Goal: Task Accomplishment & Management: Manage account settings

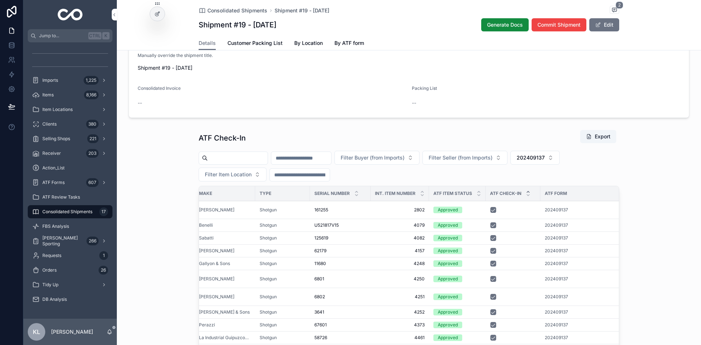
scroll to position [424, 0]
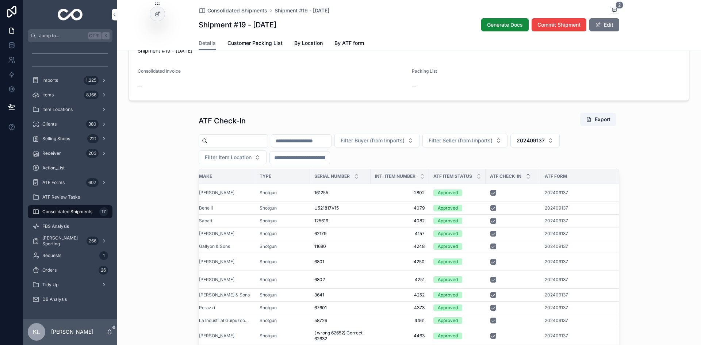
click at [545, 144] on span "202409137" at bounding box center [530, 140] width 28 height 7
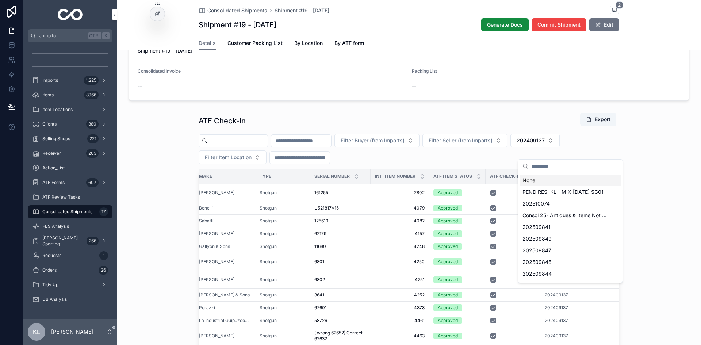
click at [528, 181] on div "None" at bounding box center [569, 180] width 101 height 12
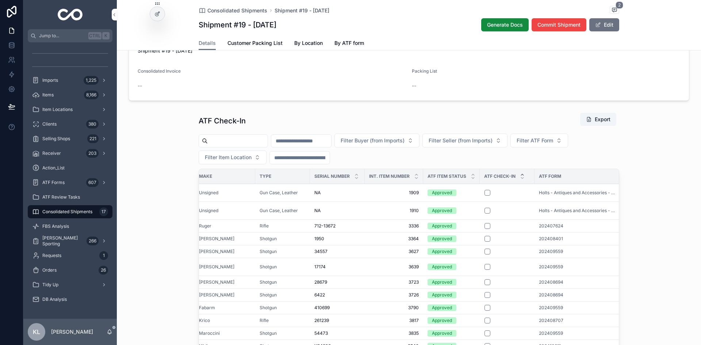
scroll to position [460, 0]
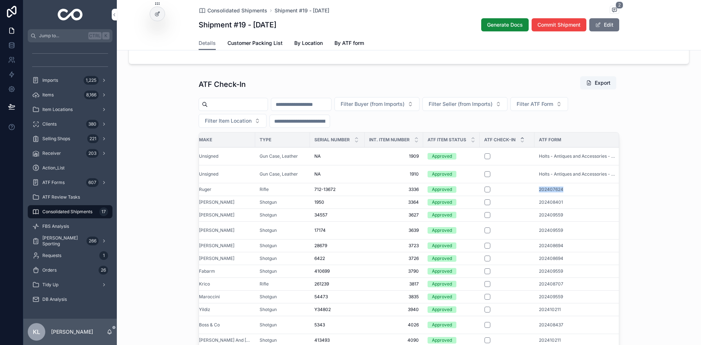
drag, startPoint x: 532, startPoint y: 200, endPoint x: 566, endPoint y: 186, distance: 37.0
click at [564, 196] on td "202407624" at bounding box center [577, 189] width 87 height 13
copy span "202407624"
click at [567, 111] on button "Filter ATF Form" at bounding box center [539, 104] width 58 height 14
type input "*********"
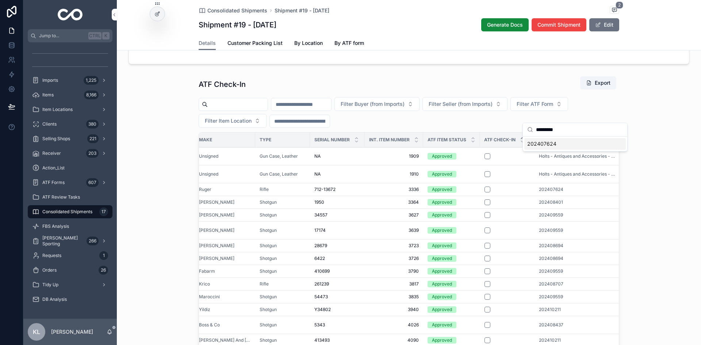
click at [541, 144] on span "202407624" at bounding box center [541, 143] width 29 height 7
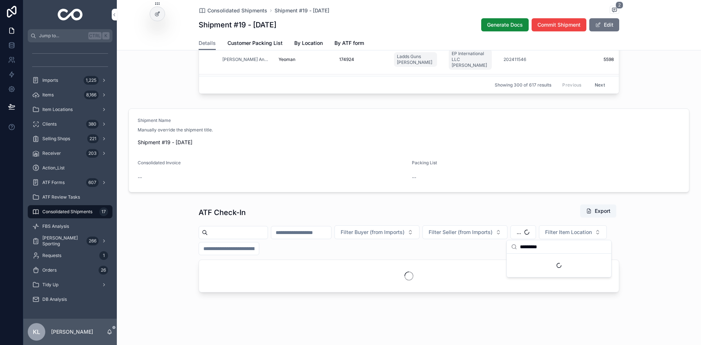
scroll to position [343, 0]
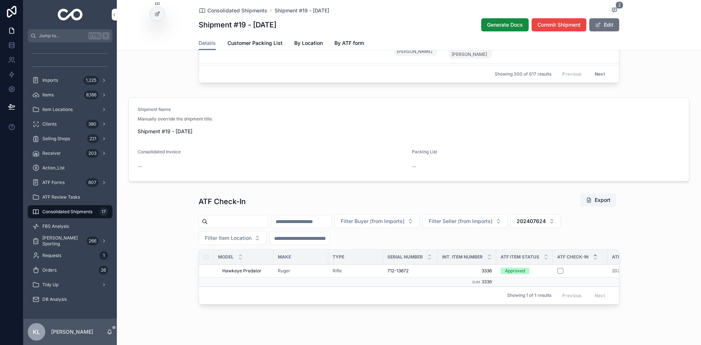
click at [561, 228] on button "202407624" at bounding box center [535, 221] width 50 height 14
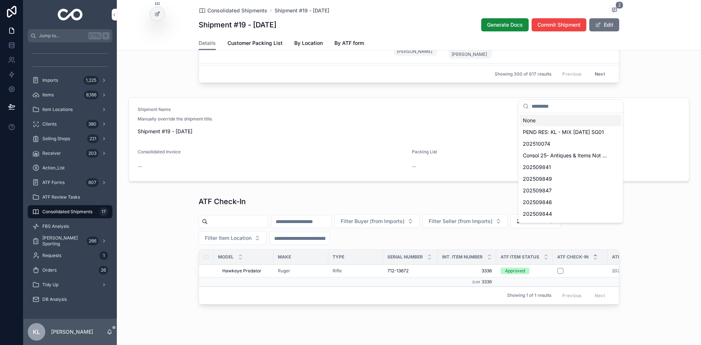
click at [534, 121] on div "None" at bounding box center [570, 121] width 101 height 12
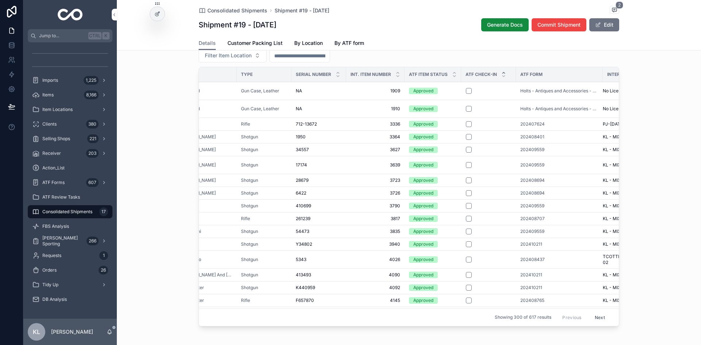
scroll to position [0, 153]
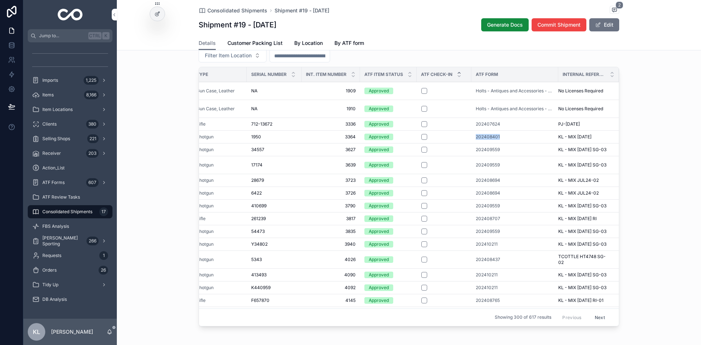
drag, startPoint x: 461, startPoint y: 148, endPoint x: 502, endPoint y: 147, distance: 40.9
click at [502, 143] on tr "SXS Boxlock SXS Boxlock Halliday Shotgun 1950 1950 3364 3364 Approved 202408401…" at bounding box center [335, 136] width 568 height 13
copy tr "202408401"
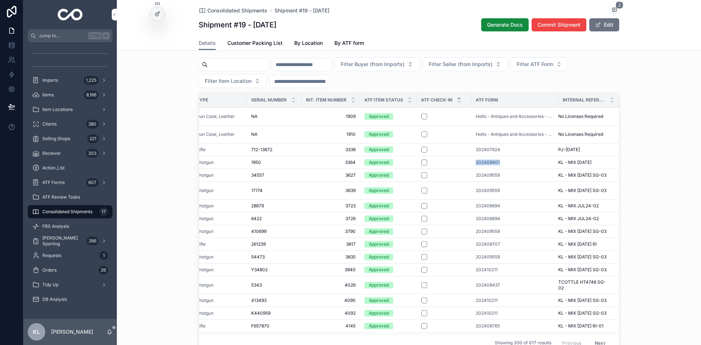
scroll to position [489, 0]
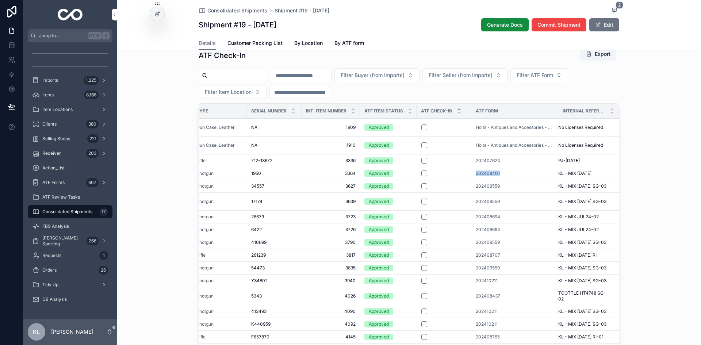
click at [553, 79] on span "Filter ATF Form" at bounding box center [534, 75] width 36 height 7
type input "*********"
click at [550, 114] on span "202408401" at bounding box center [541, 114] width 28 height 7
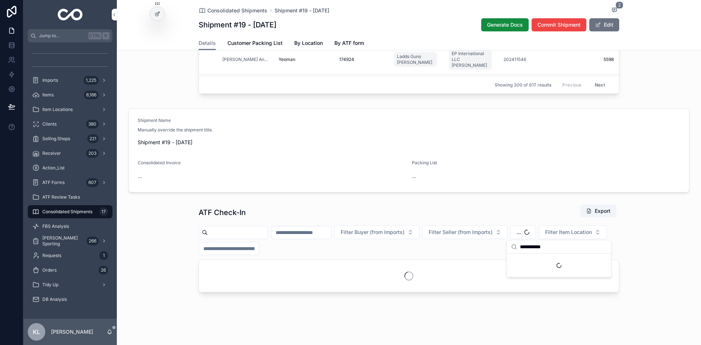
scroll to position [343, 0]
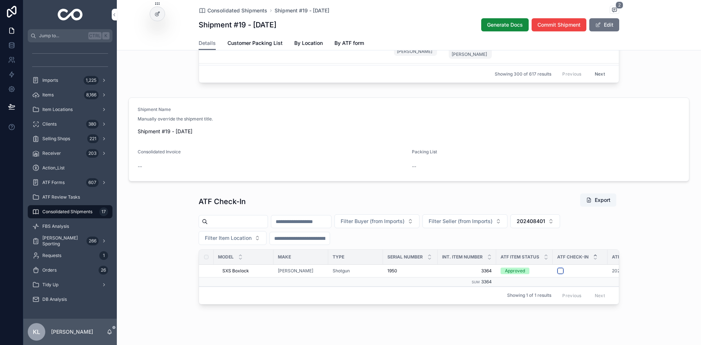
click at [559, 274] on button "scrollable content" at bounding box center [560, 271] width 6 height 6
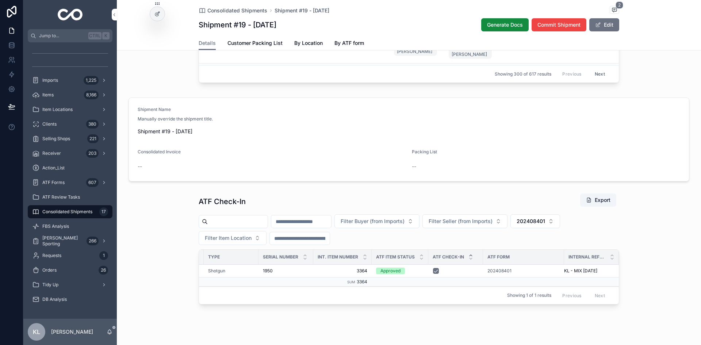
click at [493, 274] on span "202408401" at bounding box center [499, 271] width 24 height 6
click at [496, 274] on span "202408401" at bounding box center [499, 271] width 24 height 6
click at [549, 228] on button "202408401" at bounding box center [535, 221] width 50 height 14
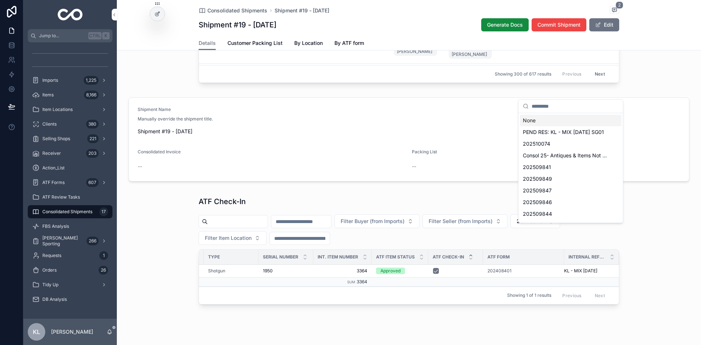
click at [532, 122] on div "None" at bounding box center [570, 121] width 101 height 12
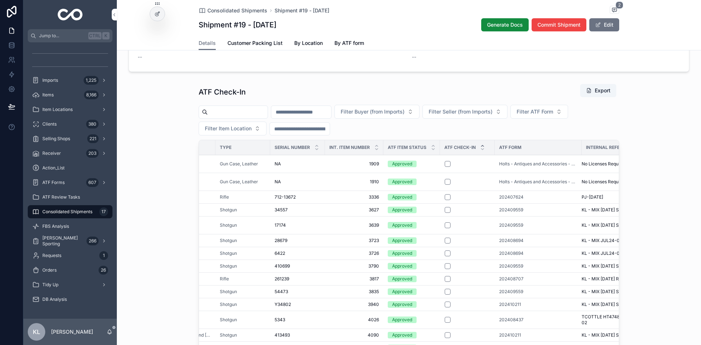
scroll to position [489, 0]
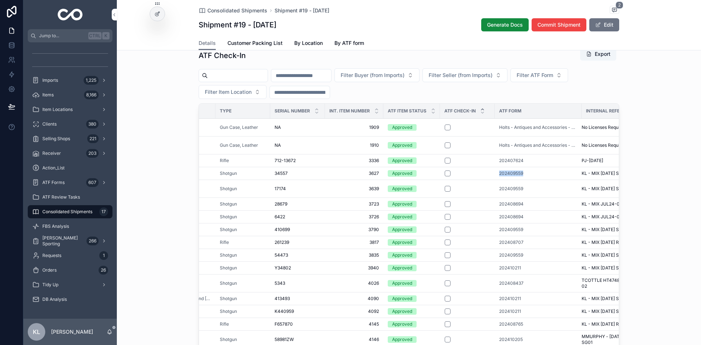
drag, startPoint x: 492, startPoint y: 184, endPoint x: 528, endPoint y: 183, distance: 35.4
click at [528, 180] on td "202409559" at bounding box center [538, 173] width 87 height 13
copy span "202409559"
click at [553, 79] on span "Filter ATF Form" at bounding box center [534, 75] width 36 height 7
type input "*********"
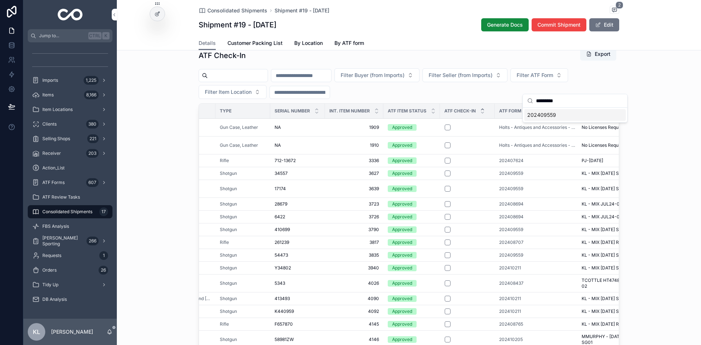
click at [552, 112] on span "202409559" at bounding box center [541, 114] width 29 height 7
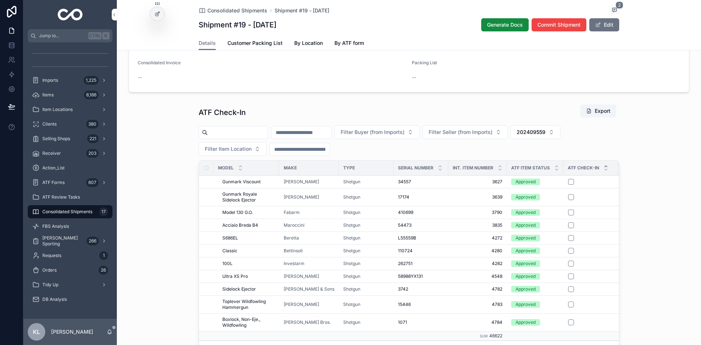
scroll to position [453, 0]
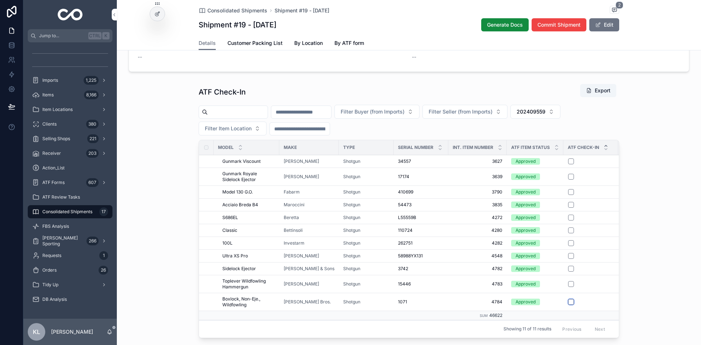
click at [568, 305] on button "scrollable content" at bounding box center [571, 302] width 6 height 6
click at [568, 287] on button "scrollable content" at bounding box center [571, 284] width 6 height 6
click at [568, 272] on button "scrollable content" at bounding box center [571, 269] width 6 height 6
click at [568, 259] on button "scrollable content" at bounding box center [571, 256] width 6 height 6
click at [568, 246] on button "scrollable content" at bounding box center [571, 243] width 6 height 6
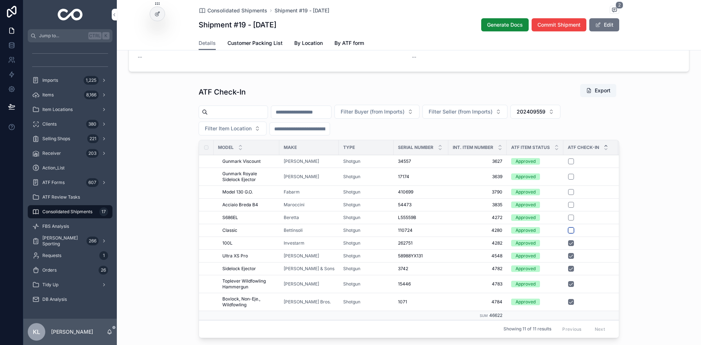
click at [568, 233] on button "scrollable content" at bounding box center [571, 230] width 6 height 6
click at [568, 220] on button "scrollable content" at bounding box center [571, 218] width 6 height 6
click at [568, 208] on button "scrollable content" at bounding box center [571, 205] width 6 height 6
click at [568, 195] on button "scrollable content" at bounding box center [571, 192] width 6 height 6
click at [568, 180] on button "scrollable content" at bounding box center [571, 177] width 6 height 6
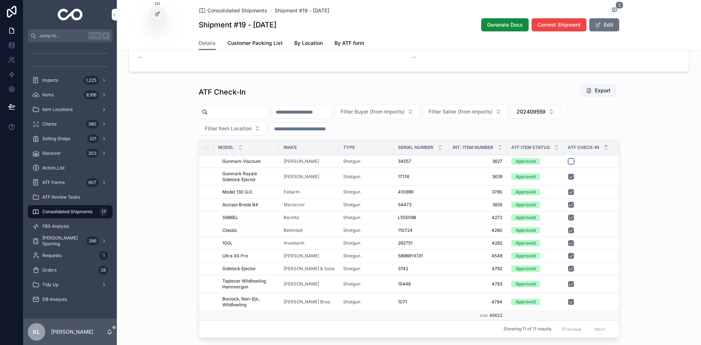
click at [568, 164] on button "scrollable content" at bounding box center [571, 161] width 6 height 6
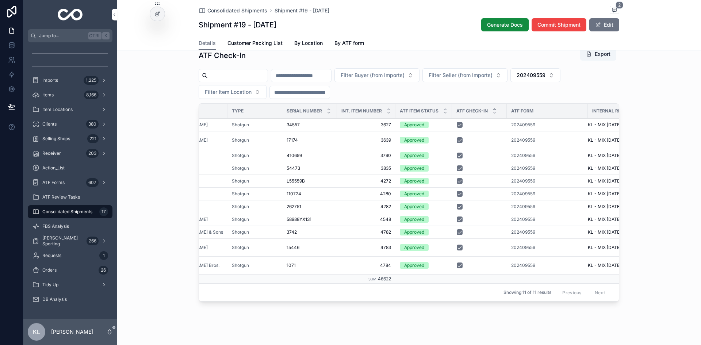
scroll to position [0, 112]
click at [523, 235] on span "202409559" at bounding box center [523, 232] width 24 height 6
click at [560, 82] on button "202409559" at bounding box center [535, 75] width 50 height 14
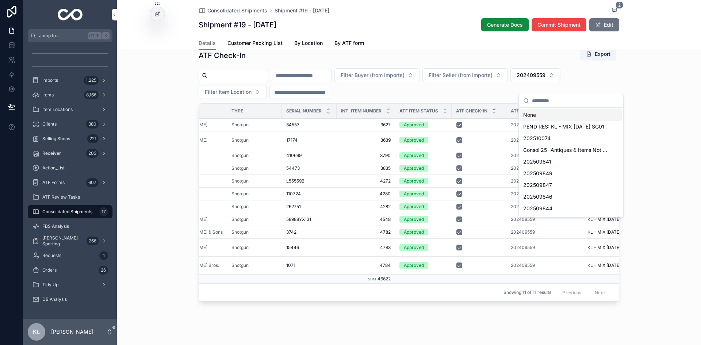
click at [531, 114] on div "None" at bounding box center [570, 115] width 101 height 12
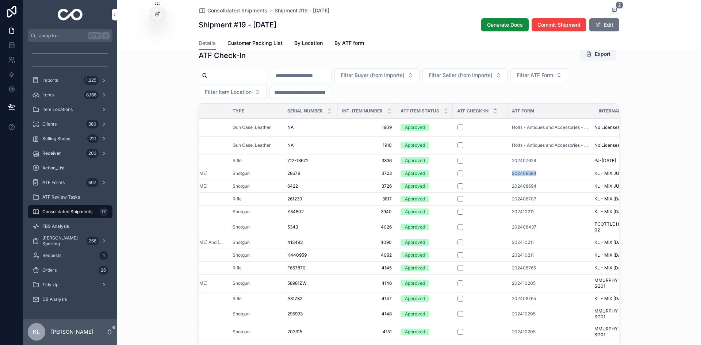
drag, startPoint x: 506, startPoint y: 185, endPoint x: 542, endPoint y: 187, distance: 35.8
click at [542, 180] on td "202408694" at bounding box center [550, 173] width 87 height 13
copy span "202408694"
click at [553, 79] on span "Filter ATF Form" at bounding box center [534, 75] width 36 height 7
type input "*********"
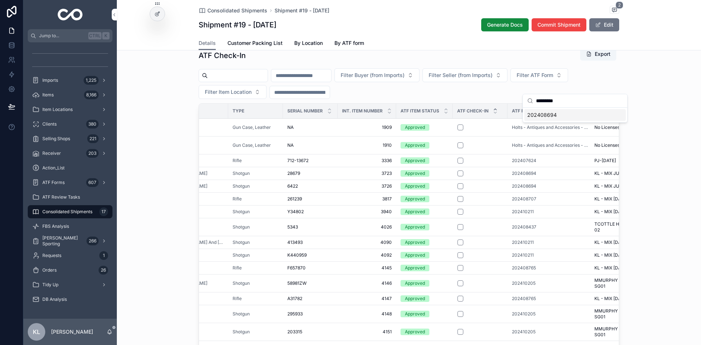
click at [543, 120] on div "202408694" at bounding box center [574, 115] width 101 height 12
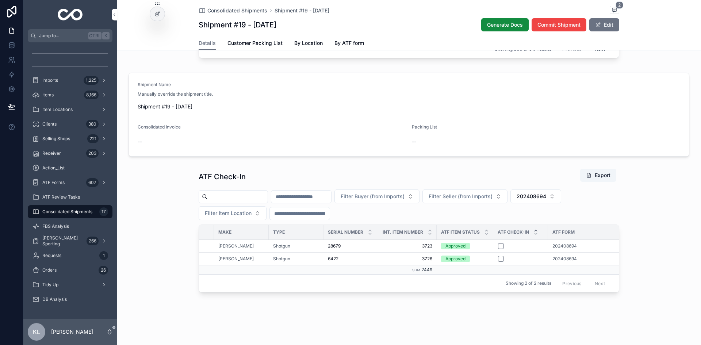
scroll to position [0, 108]
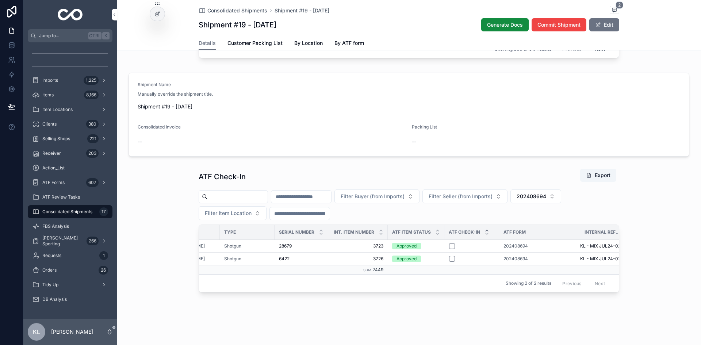
click at [519, 256] on span "202408694" at bounding box center [515, 259] width 24 height 6
drag, startPoint x: 449, startPoint y: 252, endPoint x: 502, endPoint y: 260, distance: 54.1
click at [449, 256] on button "scrollable content" at bounding box center [452, 259] width 6 height 6
click at [450, 243] on button "scrollable content" at bounding box center [452, 246] width 6 height 6
click at [546, 194] on span "202408694" at bounding box center [531, 196] width 30 height 7
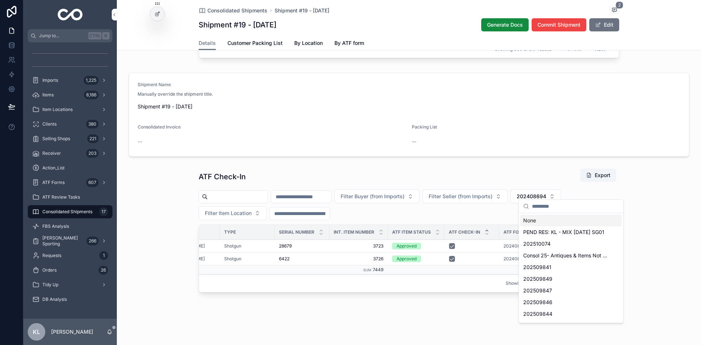
click at [527, 220] on div "None" at bounding box center [570, 221] width 101 height 12
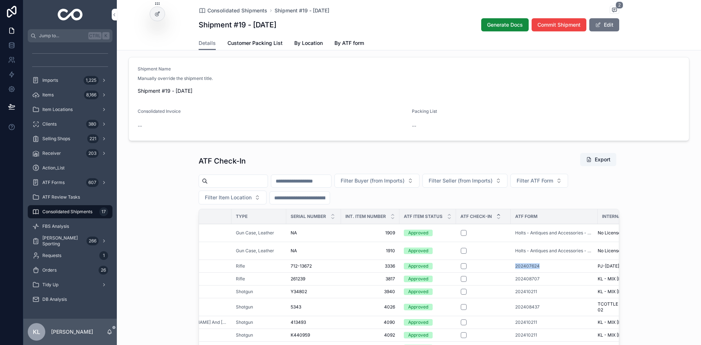
drag, startPoint x: 506, startPoint y: 276, endPoint x: 543, endPoint y: 275, distance: 36.9
click at [543, 272] on tr "Hawkeye Predator Hawkeye Predator Ruger Rifle 712-13672 712-13672 3336 3336 App…" at bounding box center [375, 266] width 568 height 13
copy tr "202407624"
click at [558, 188] on button "Filter ATF Form" at bounding box center [539, 181] width 58 height 14
type input "*********"
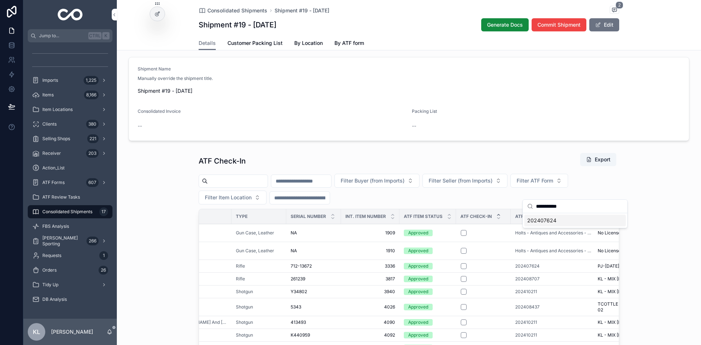
click at [534, 223] on span "202407624" at bounding box center [541, 220] width 29 height 7
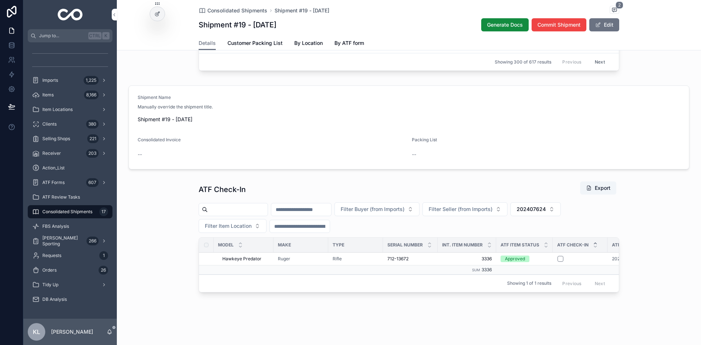
scroll to position [0, 124]
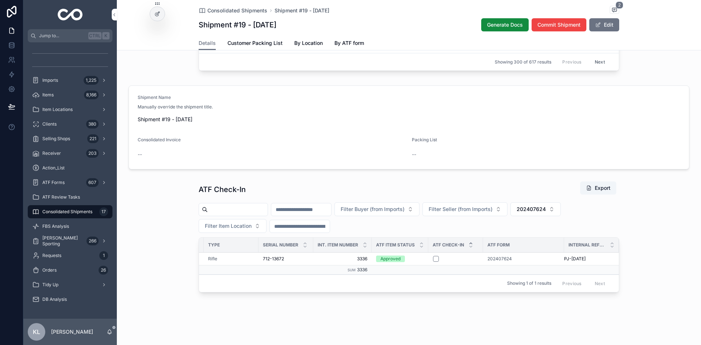
click at [546, 206] on span "202407624" at bounding box center [530, 208] width 29 height 7
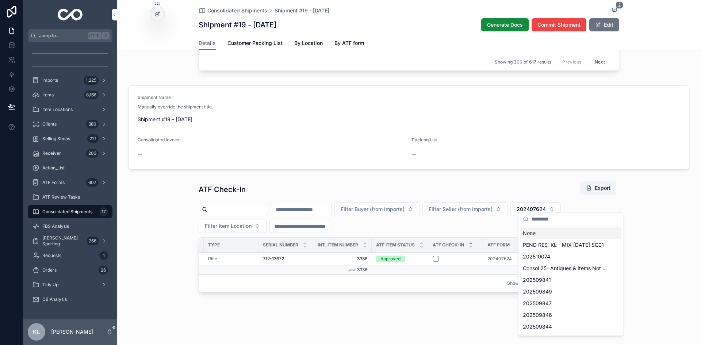
click at [534, 235] on div "None" at bounding box center [570, 233] width 101 height 12
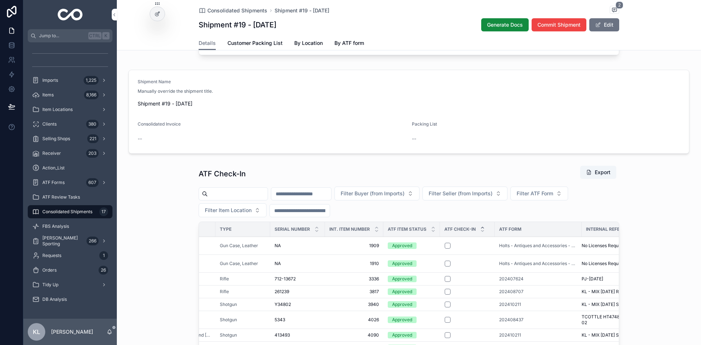
scroll to position [36, 124]
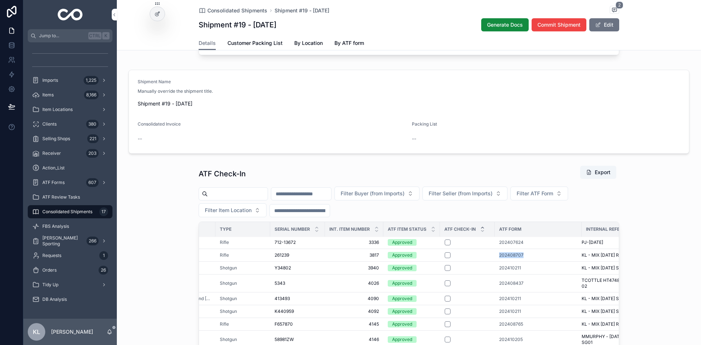
drag, startPoint x: 491, startPoint y: 268, endPoint x: 526, endPoint y: 269, distance: 35.0
click at [526, 261] on tr "Kriegeskorte Kriegeskorte Krico Rifle 261239 261239 3817 3817 Approved 20240870…" at bounding box center [358, 255] width 568 height 13
copy tr "202408707"
click at [572, 196] on div "ATF Check-In Export Filter Buyer (from Imports) Filter Seller (from Imports) Fi…" at bounding box center [409, 323] width 420 height 316
click at [553, 197] on span "Filter ATF Form" at bounding box center [534, 193] width 36 height 7
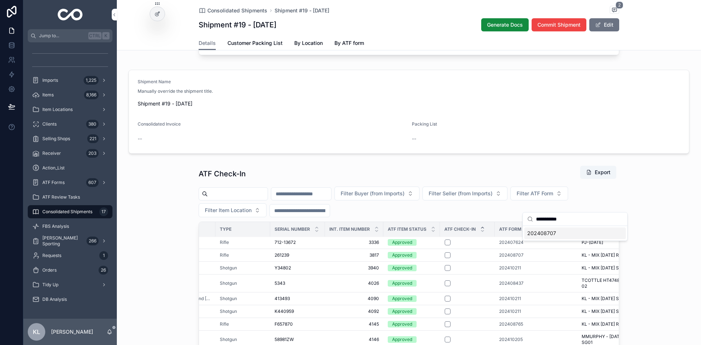
type input "*********"
click at [564, 237] on div "202408707" at bounding box center [574, 233] width 101 height 12
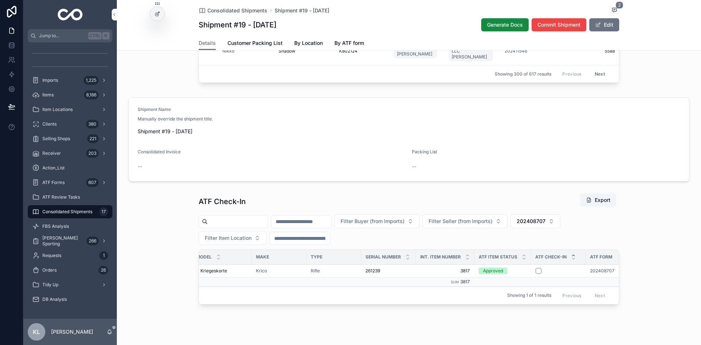
scroll to position [0, 42]
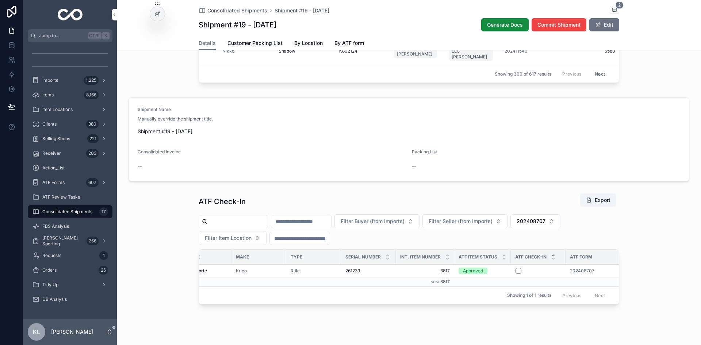
click at [585, 274] on span "202408707" at bounding box center [582, 271] width 24 height 6
click at [545, 225] on span "202408707" at bounding box center [530, 221] width 29 height 7
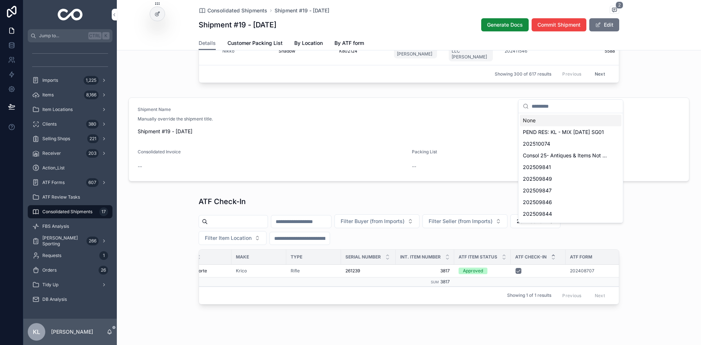
click at [536, 122] on div "None" at bounding box center [570, 121] width 101 height 12
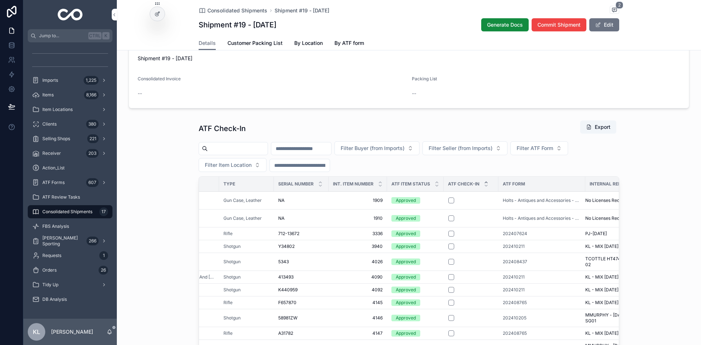
scroll to position [0, 153]
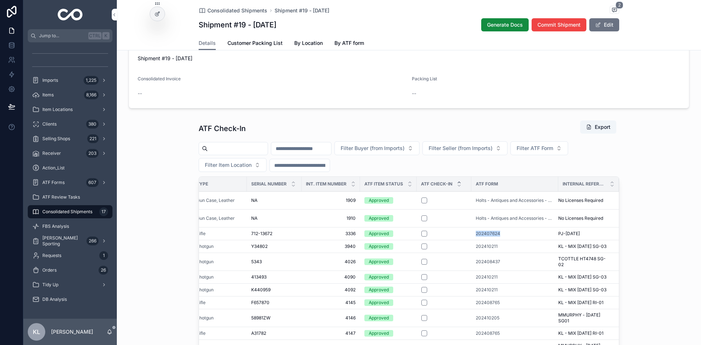
drag, startPoint x: 581, startPoint y: 243, endPoint x: 518, endPoint y: 247, distance: 63.3
click at [518, 240] on tr "Hawkeye Predator Hawkeye Predator Ruger Rifle 712-13672 712-13672 3336 3336 App…" at bounding box center [335, 233] width 568 height 13
drag, startPoint x: 459, startPoint y: 254, endPoint x: 497, endPoint y: 255, distance: 38.0
click at [497, 253] on tr "SPZ M 410 SPZ M 410 Yildiz Shotgun Y34802 Y34802 3940 3940 Approved 202410211 K…" at bounding box center [335, 246] width 568 height 13
copy tr "202410211"
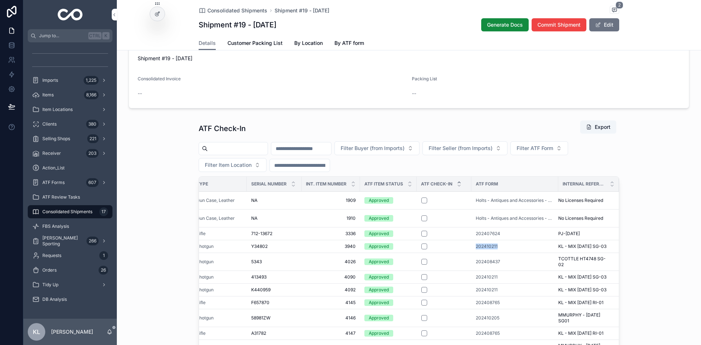
click at [553, 152] on span "Filter ATF Form" at bounding box center [534, 148] width 36 height 7
type input "*********"
click at [557, 191] on div "202410211" at bounding box center [574, 188] width 101 height 12
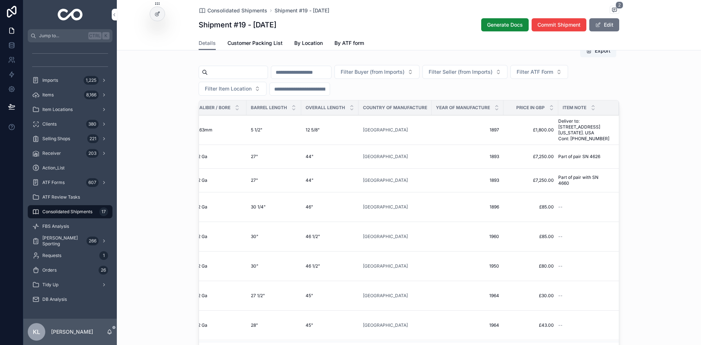
scroll to position [570, 0]
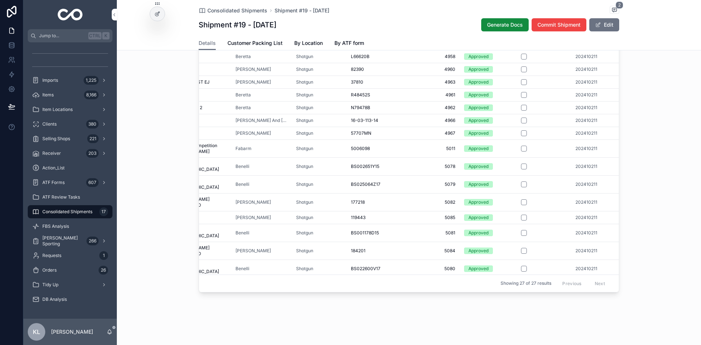
click at [522, 284] on button "scrollable content" at bounding box center [524, 287] width 6 height 6
click at [522, 266] on button "scrollable content" at bounding box center [524, 269] width 6 height 6
drag, startPoint x: 522, startPoint y: 229, endPoint x: 696, endPoint y: 260, distance: 176.4
click at [522, 248] on button "scrollable content" at bounding box center [524, 251] width 6 height 6
click at [521, 230] on button "scrollable content" at bounding box center [524, 233] width 6 height 6
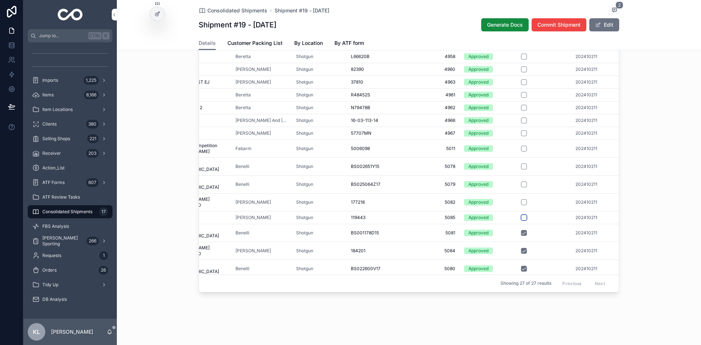
click at [522, 215] on button "scrollable content" at bounding box center [524, 218] width 6 height 6
click at [522, 199] on button "scrollable content" at bounding box center [524, 202] width 6 height 6
click at [521, 181] on button "scrollable content" at bounding box center [524, 184] width 6 height 6
click at [521, 165] on button "scrollable content" at bounding box center [524, 167] width 6 height 6
click at [522, 149] on button "scrollable content" at bounding box center [524, 149] width 6 height 6
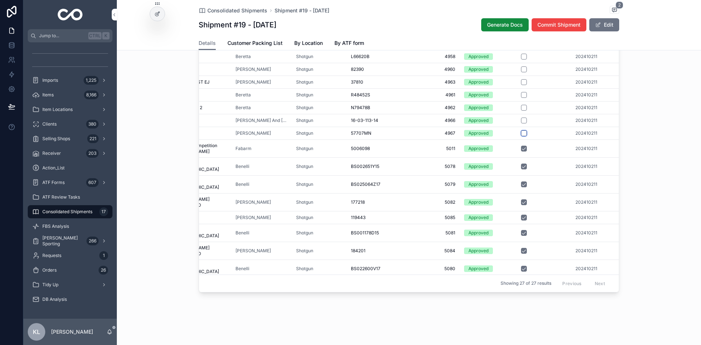
click at [521, 134] on button "scrollable content" at bounding box center [524, 133] width 6 height 6
click at [521, 122] on button "scrollable content" at bounding box center [524, 121] width 6 height 6
click at [521, 109] on button "scrollable content" at bounding box center [524, 108] width 6 height 6
click at [521, 94] on button "scrollable content" at bounding box center [524, 95] width 6 height 6
click at [521, 83] on button "scrollable content" at bounding box center [524, 82] width 6 height 6
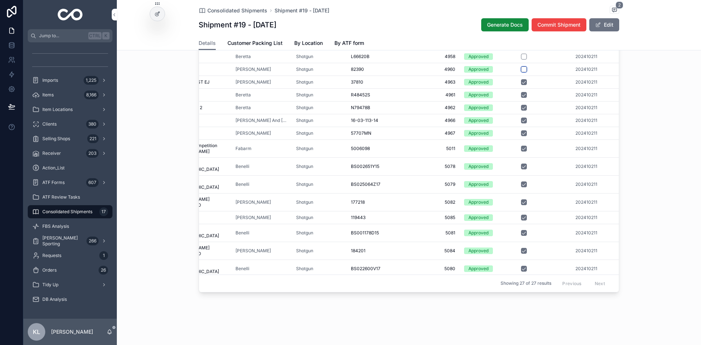
click at [521, 69] on button "scrollable content" at bounding box center [524, 69] width 6 height 6
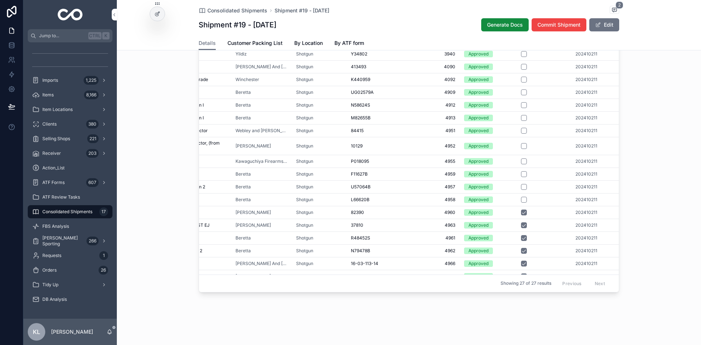
scroll to position [0, 48]
click at [522, 200] on button "scrollable content" at bounding box center [524, 200] width 6 height 6
click at [521, 187] on button "scrollable content" at bounding box center [524, 187] width 6 height 6
click at [521, 174] on button "scrollable content" at bounding box center [524, 175] width 6 height 6
click at [521, 162] on button "scrollable content" at bounding box center [524, 162] width 6 height 6
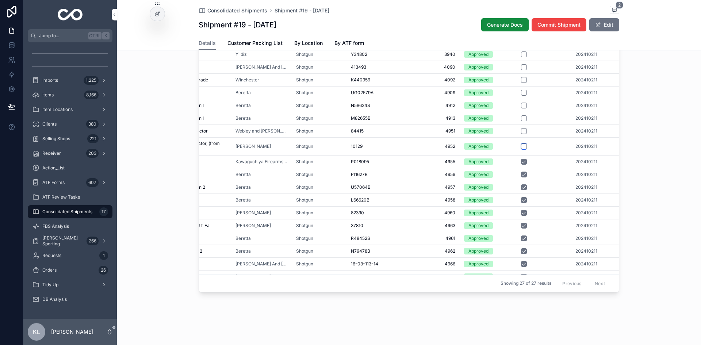
click at [522, 146] on button "scrollable content" at bounding box center [524, 146] width 6 height 6
click at [521, 131] on button "scrollable content" at bounding box center [524, 131] width 6 height 6
click at [521, 118] on button "scrollable content" at bounding box center [524, 118] width 6 height 6
click at [522, 105] on button "scrollable content" at bounding box center [524, 106] width 6 height 6
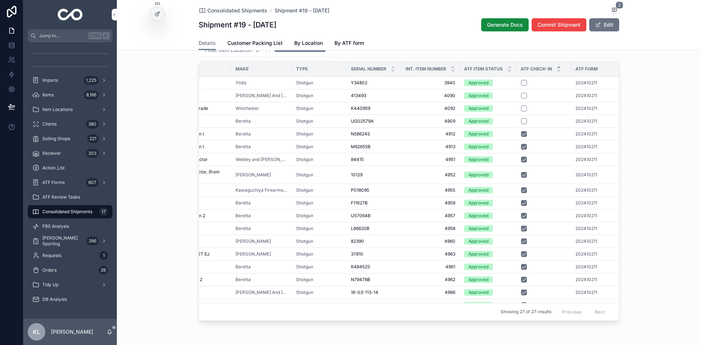
scroll to position [495, 0]
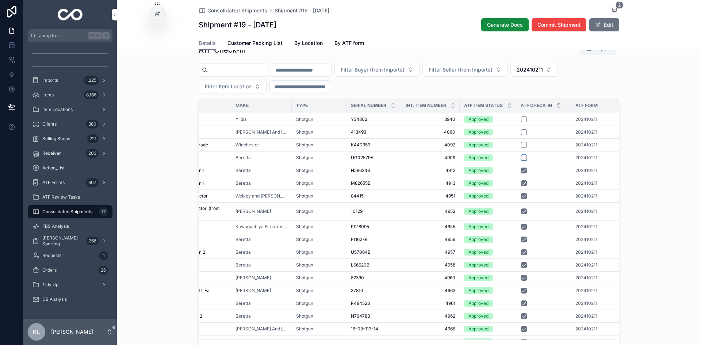
drag, startPoint x: 521, startPoint y: 168, endPoint x: 696, endPoint y: 176, distance: 175.0
click at [521, 161] on button "scrollable content" at bounding box center [524, 158] width 6 height 6
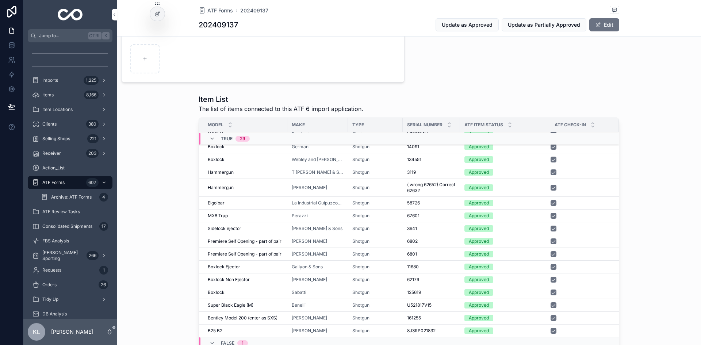
scroll to position [315, 0]
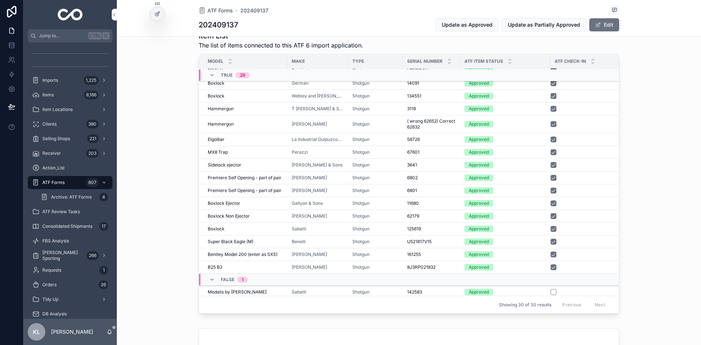
click at [433, 292] on div "142583 142583" at bounding box center [431, 292] width 49 height 6
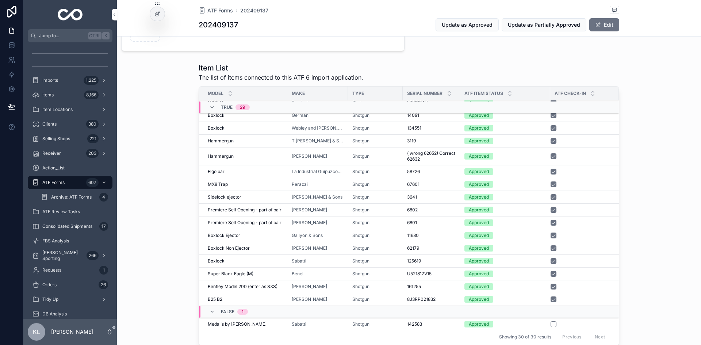
scroll to position [347, 0]
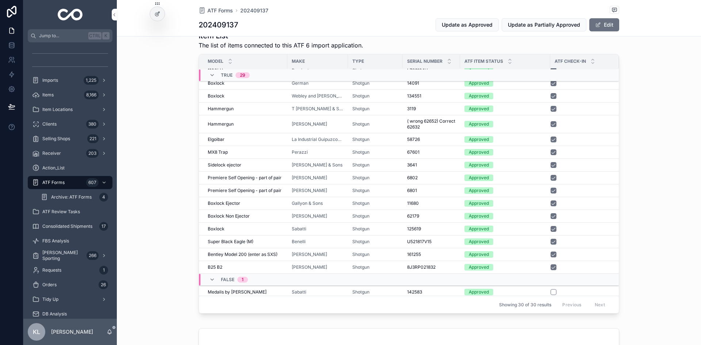
click at [550, 295] on form "scrollable content" at bounding box center [580, 292] width 60 height 7
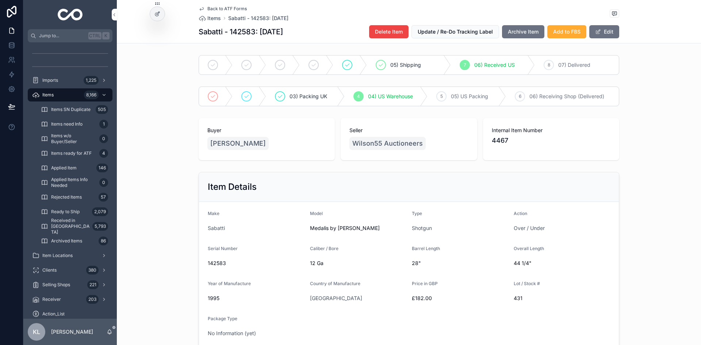
click at [199, 9] on icon "scrollable content" at bounding box center [202, 9] width 6 height 6
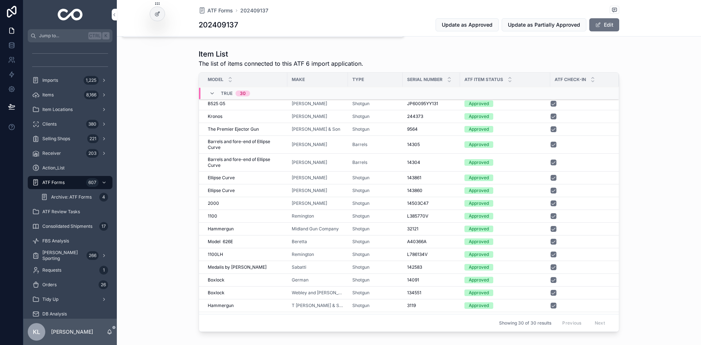
scroll to position [73, 0]
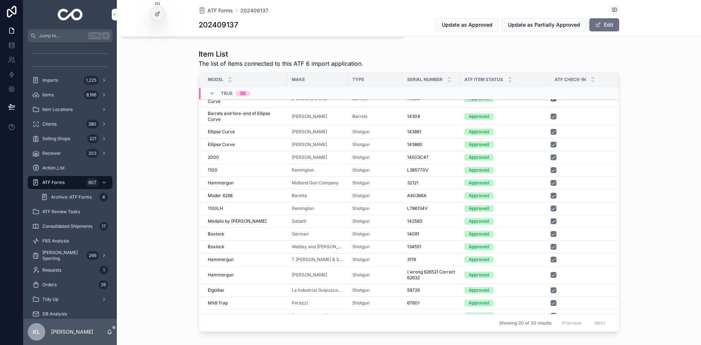
click at [177, 90] on div "Item List The list of items connected to this ATF 6 import application. Model M…" at bounding box center [409, 192] width 584 height 292
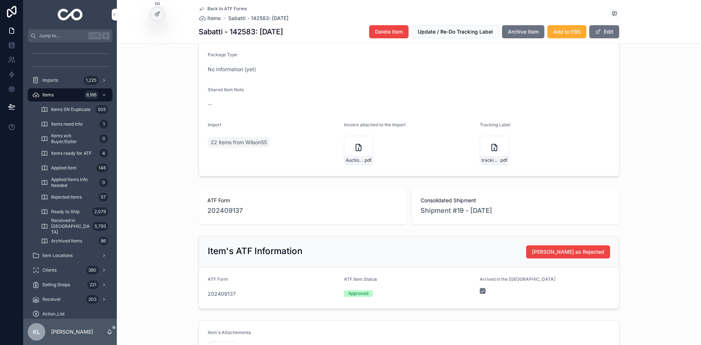
scroll to position [365, 0]
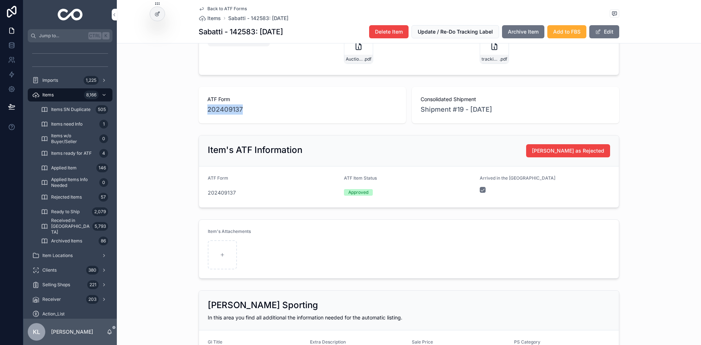
drag, startPoint x: 193, startPoint y: 108, endPoint x: 260, endPoint y: 111, distance: 66.1
click at [260, 111] on div "ATF Form 202409137 Consolidated Shipment Shipment #19 - November'24" at bounding box center [409, 105] width 584 height 42
copy span "202409137"
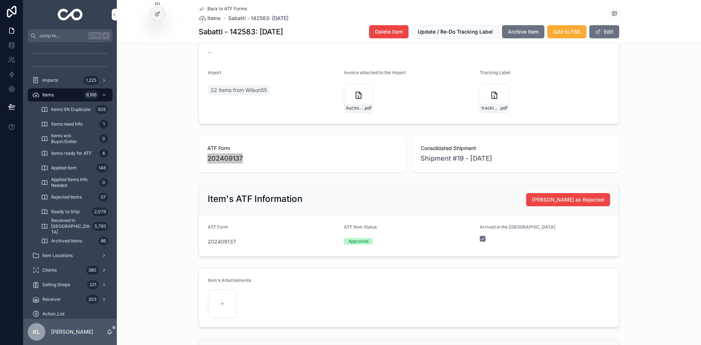
scroll to position [292, 0]
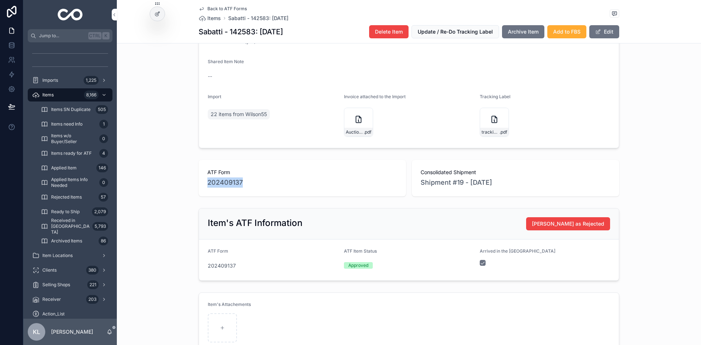
click at [221, 183] on span "202409137" at bounding box center [224, 182] width 35 height 10
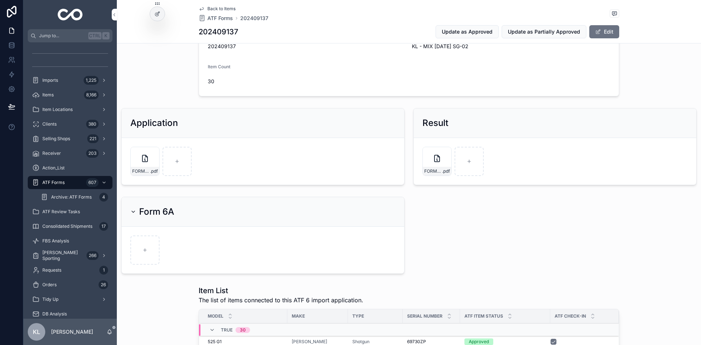
scroll to position [73, 0]
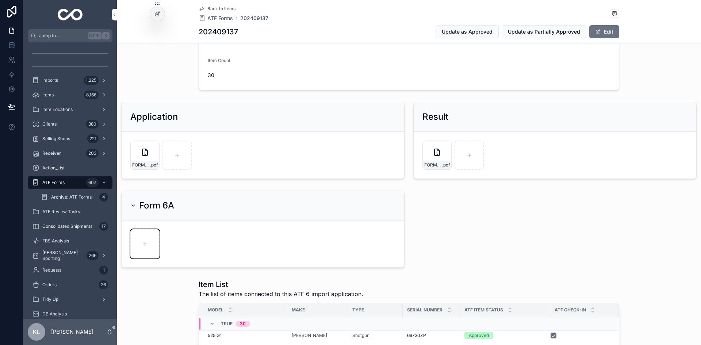
click at [148, 242] on div "scrollable content" at bounding box center [144, 243] width 29 height 29
type input "**********"
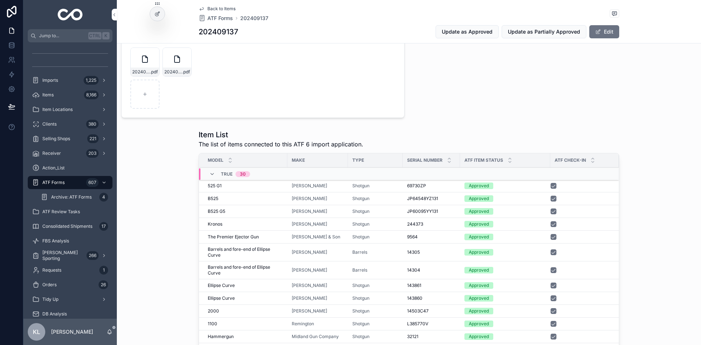
scroll to position [255, 0]
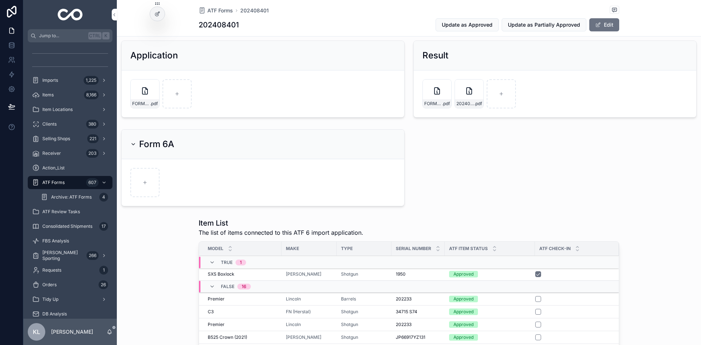
scroll to position [146, 0]
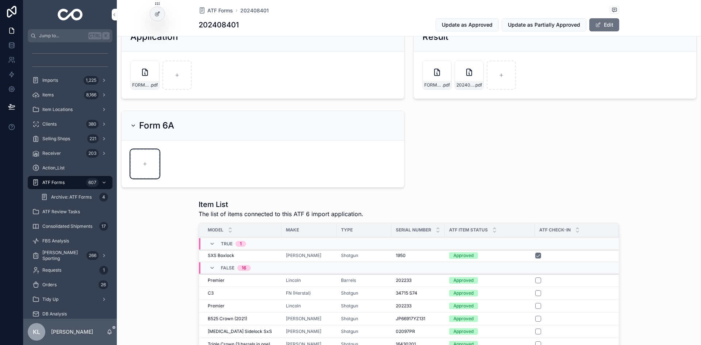
click at [148, 164] on div "scrollable content" at bounding box center [144, 163] width 29 height 29
type input "**********"
click at [421, 281] on div "202233 202233" at bounding box center [418, 280] width 45 height 6
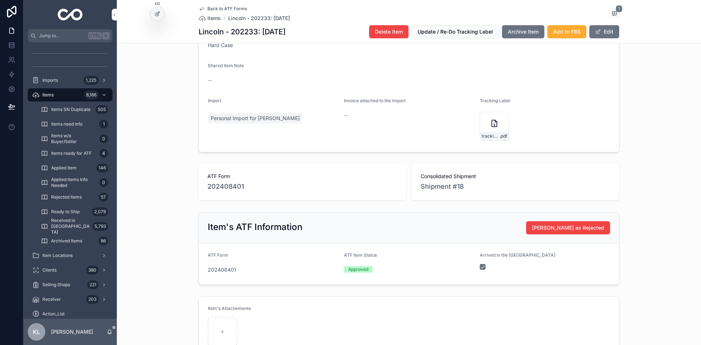
scroll to position [365, 0]
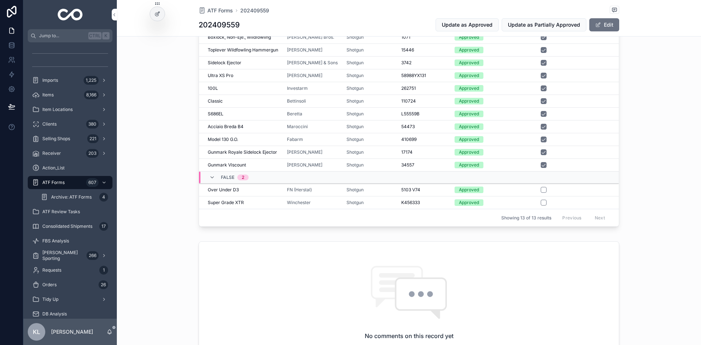
scroll to position [365, 0]
click at [379, 188] on div "Shotgun" at bounding box center [369, 189] width 46 height 6
click at [377, 205] on td "Shotgun" at bounding box center [369, 202] width 55 height 13
click at [377, 202] on div "Shotgun" at bounding box center [369, 202] width 46 height 6
click at [608, 176] on td "scrollable content" at bounding box center [579, 177] width 78 height 12
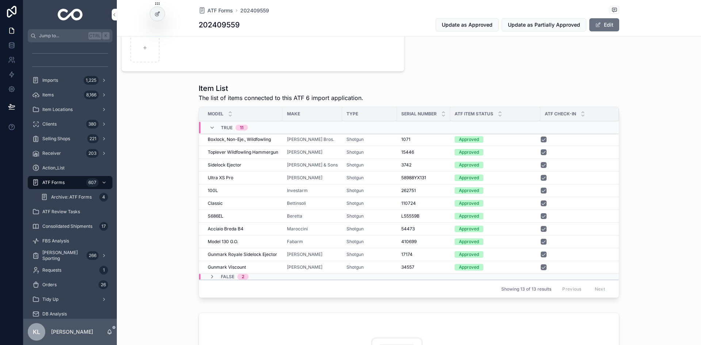
scroll to position [146, 0]
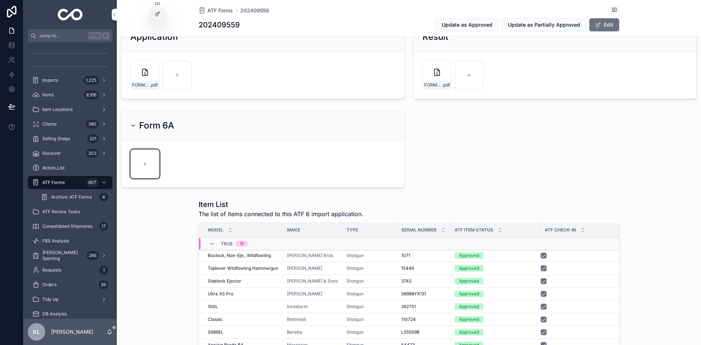
click at [148, 161] on div "scrollable content" at bounding box center [144, 163] width 29 height 29
type input "**********"
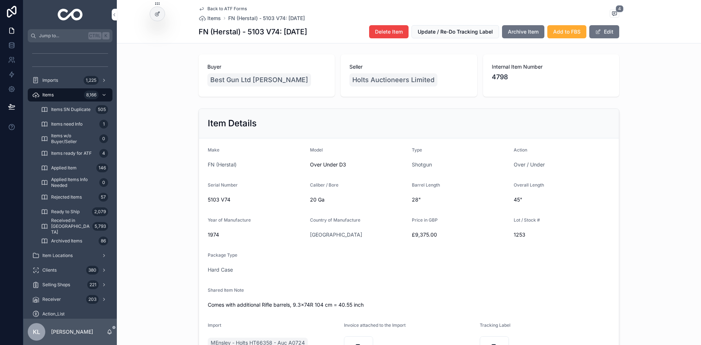
scroll to position [219, 0]
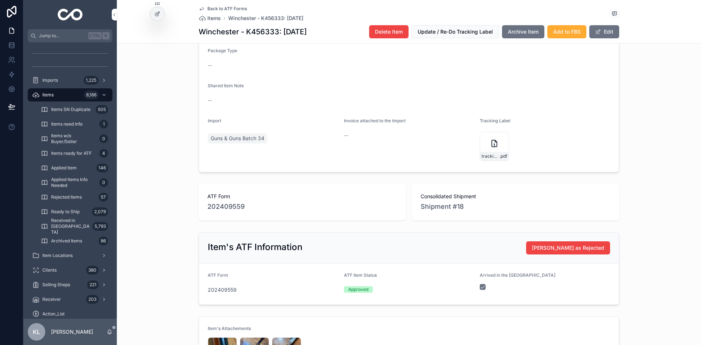
scroll to position [401, 0]
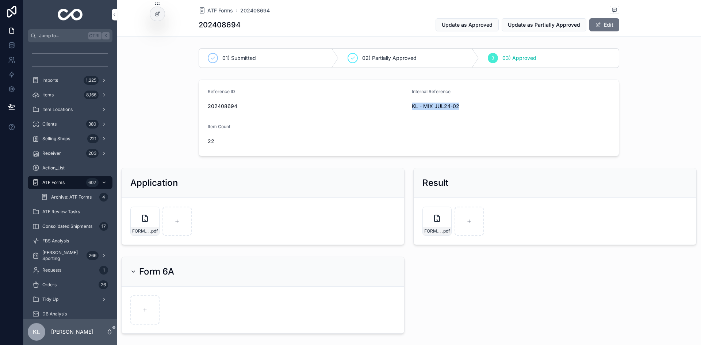
drag, startPoint x: 409, startPoint y: 108, endPoint x: 459, endPoint y: 111, distance: 50.1
click at [459, 111] on form "Reference ID 202408694 Internal Reference KL - MIX JUL24-02 Item Count 22" at bounding box center [409, 118] width 420 height 76
copy span "KL - MIX JUL24-02"
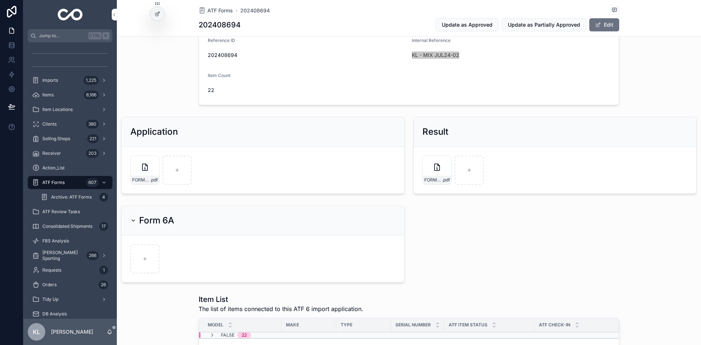
scroll to position [146, 0]
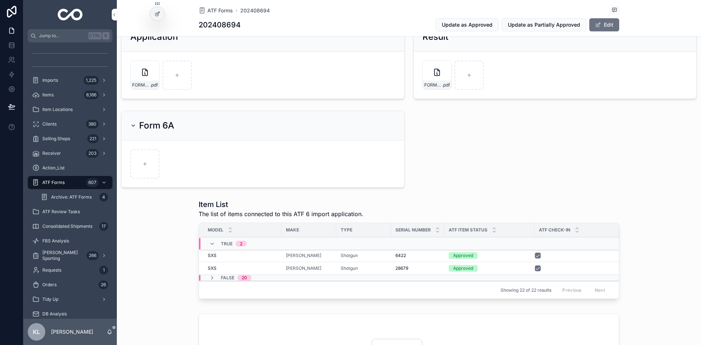
click at [146, 246] on div "Item List The list of items connected to this ATF 6 import application. Model M…" at bounding box center [409, 250] width 584 height 108
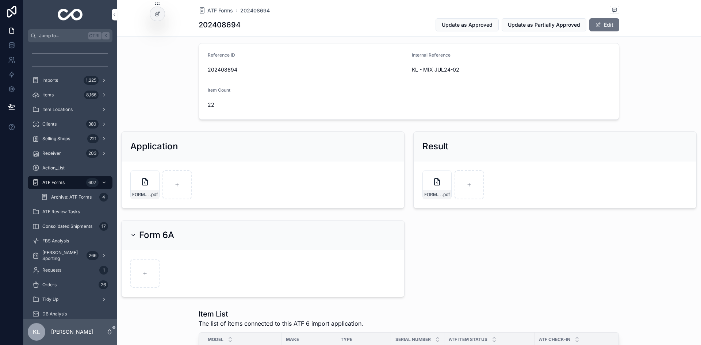
scroll to position [109, 0]
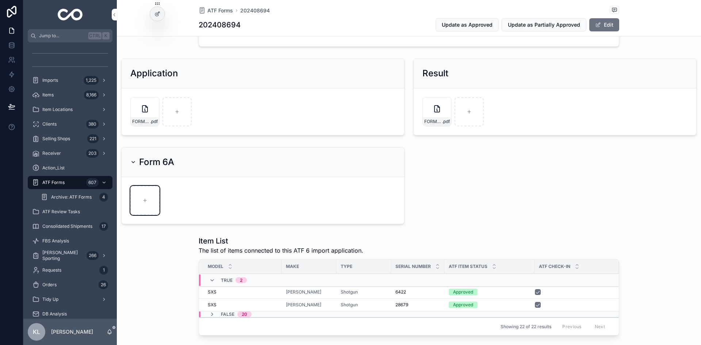
click at [143, 198] on icon "scrollable content" at bounding box center [144, 200] width 5 height 5
type input "**********"
click at [210, 313] on icon "scrollable content" at bounding box center [212, 314] width 6 height 6
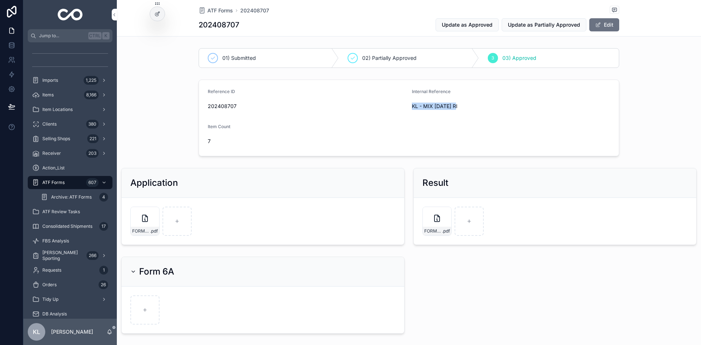
drag, startPoint x: 407, startPoint y: 106, endPoint x: 454, endPoint y: 108, distance: 47.9
click at [454, 108] on form "Reference ID 202408707 Internal Reference KL - MIX JUL24 RI Item Count 7" at bounding box center [409, 118] width 420 height 76
copy span "KL - MIX JUL24 RI"
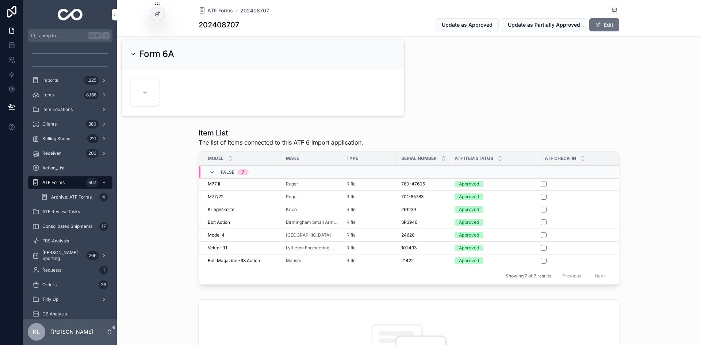
scroll to position [219, 0]
click at [627, 230] on div "Item List The list of items connected to this ATF 6 import application. Model M…" at bounding box center [409, 206] width 584 height 166
click at [543, 207] on button "scrollable content" at bounding box center [544, 208] width 6 height 6
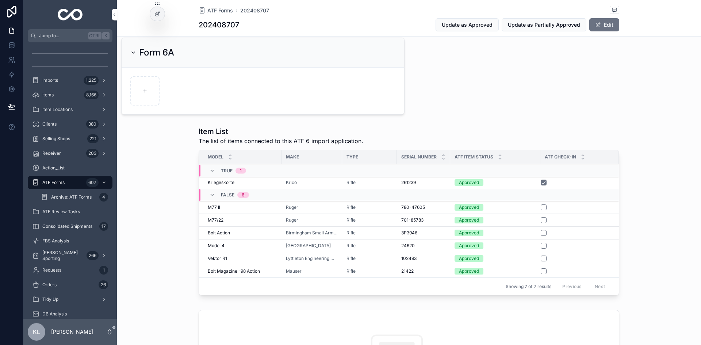
click at [145, 155] on div "Item List The list of items connected to this ATF 6 import application. Model M…" at bounding box center [409, 212] width 584 height 178
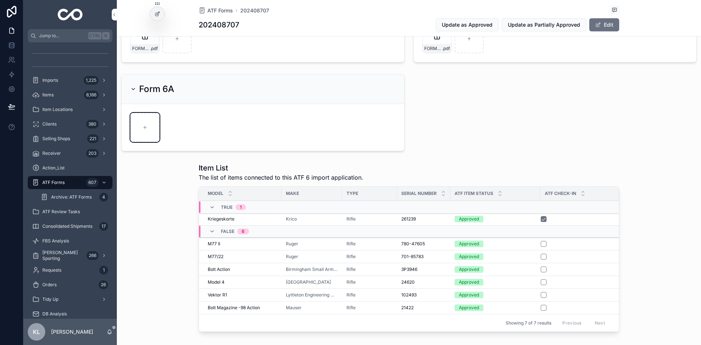
click at [154, 126] on div "scrollable content" at bounding box center [144, 127] width 29 height 29
type input "**********"
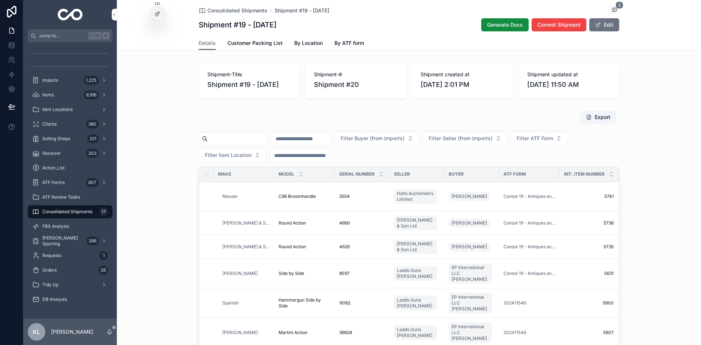
scroll to position [0, 48]
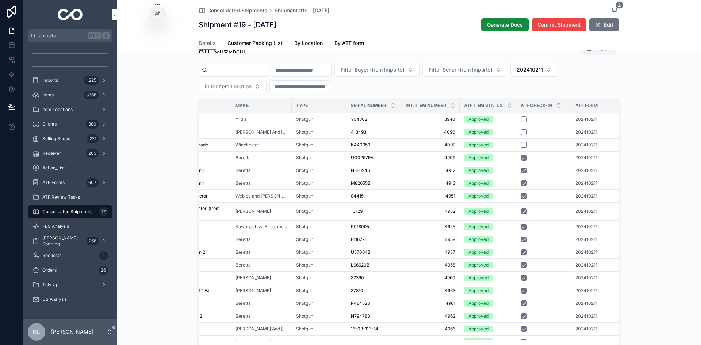
click at [523, 148] on button "scrollable content" at bounding box center [524, 145] width 6 height 6
click at [521, 135] on button "scrollable content" at bounding box center [524, 132] width 6 height 6
click at [521, 122] on button "scrollable content" at bounding box center [524, 119] width 6 height 6
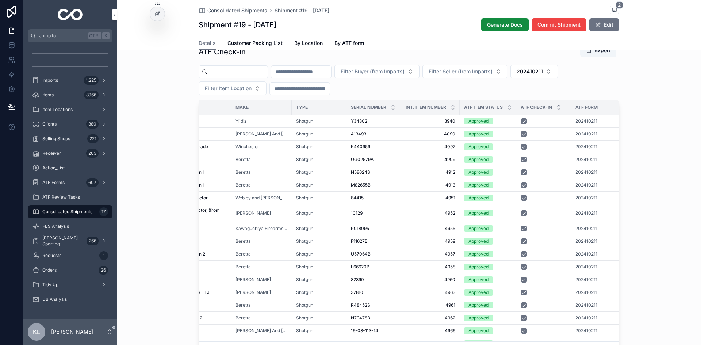
scroll to position [497, 0]
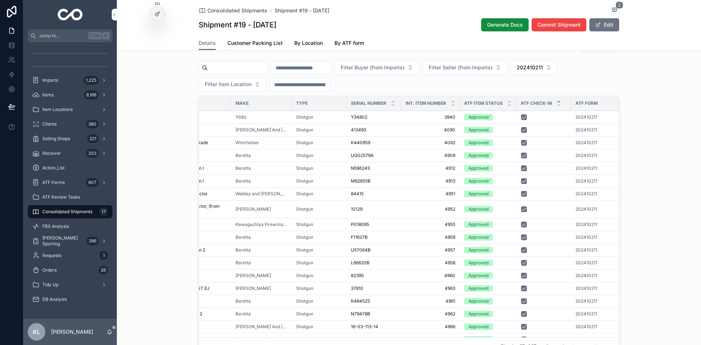
click at [591, 291] on span "202410211" at bounding box center [586, 288] width 22 height 6
click at [543, 71] on span "202410211" at bounding box center [529, 67] width 26 height 7
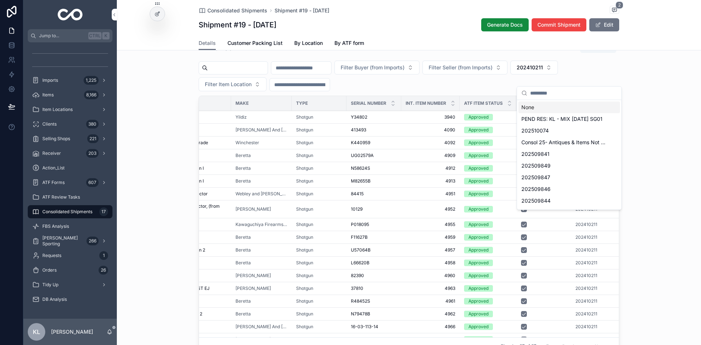
click at [531, 106] on div "None" at bounding box center [568, 107] width 101 height 12
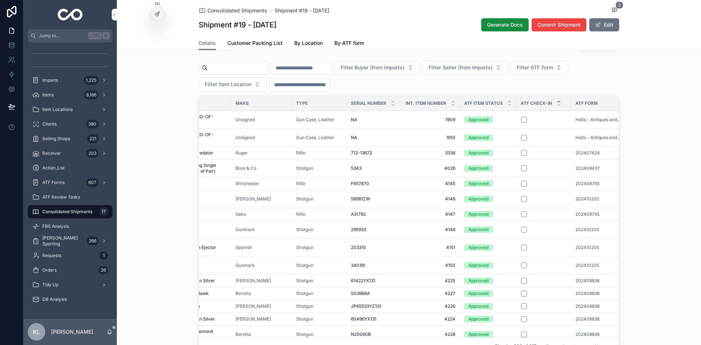
scroll to position [460, 0]
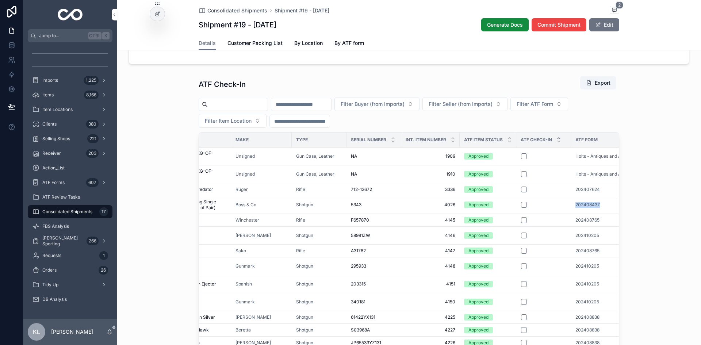
drag, startPoint x: 568, startPoint y: 215, endPoint x: 602, endPoint y: 218, distance: 33.7
click at [602, 214] on td "202408437" at bounding box center [614, 205] width 87 height 18
copy span "202408437"
click at [553, 108] on span "Filter ATF Form" at bounding box center [534, 103] width 36 height 7
type input "*********"
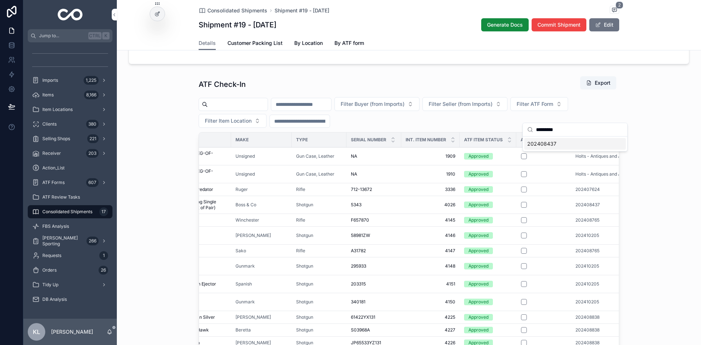
click at [542, 145] on span "202408437" at bounding box center [541, 143] width 29 height 7
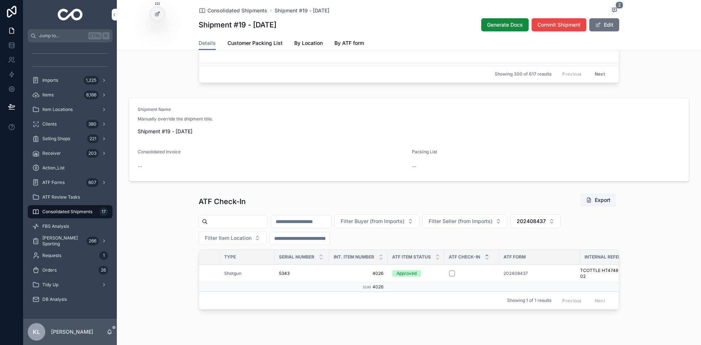
scroll to position [0, 116]
click at [519, 276] on span "202408437" at bounding box center [514, 273] width 24 height 6
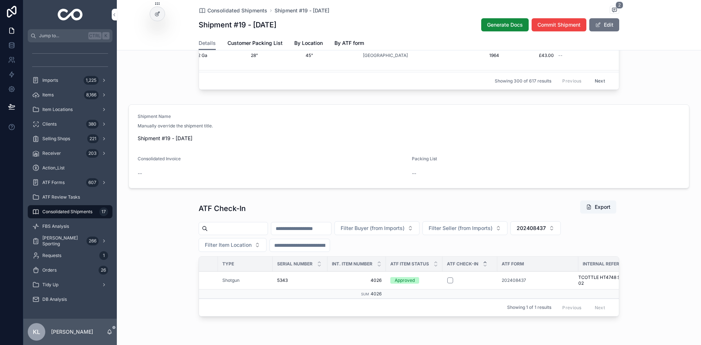
scroll to position [343, 0]
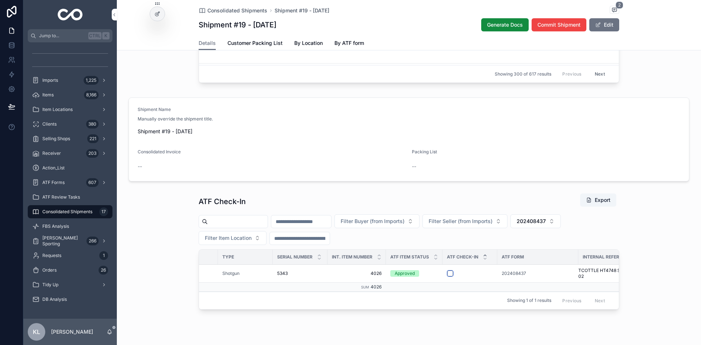
click at [448, 276] on button "scrollable content" at bounding box center [450, 273] width 6 height 6
click at [546, 225] on span "202408437" at bounding box center [530, 221] width 29 height 7
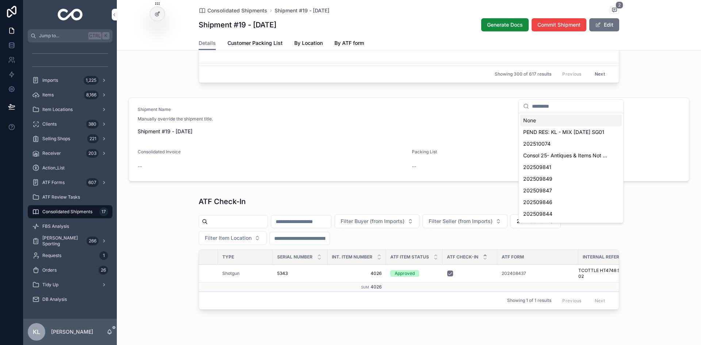
click at [534, 120] on div "None" at bounding box center [570, 121] width 101 height 12
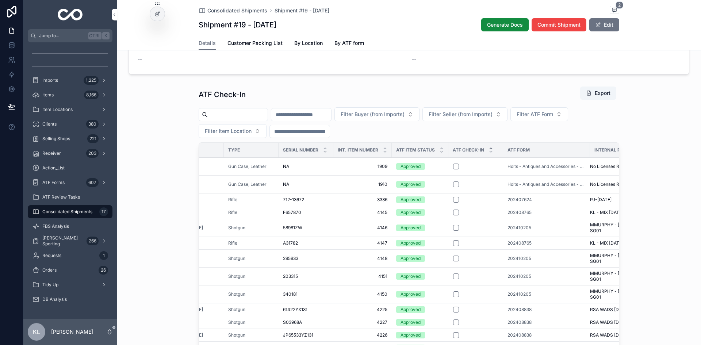
scroll to position [453, 0]
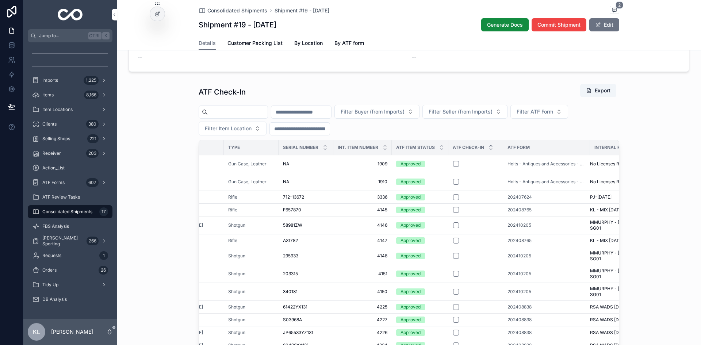
click at [492, 216] on td "scrollable content" at bounding box center [475, 209] width 55 height 13
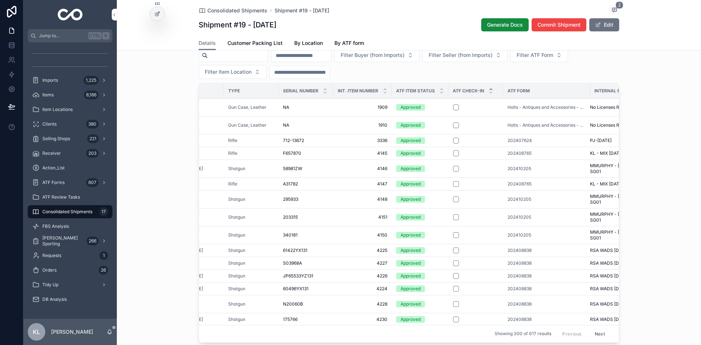
scroll to position [526, 0]
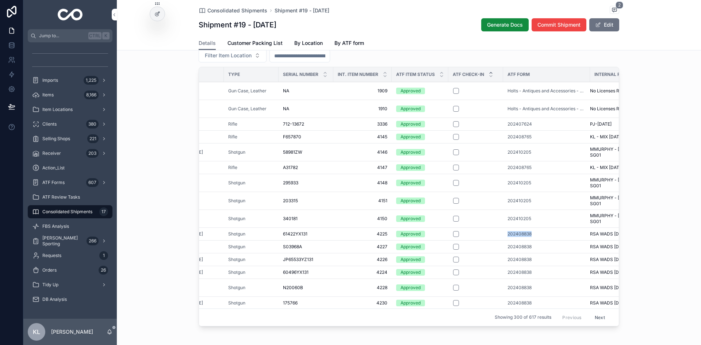
drag, startPoint x: 496, startPoint y: 243, endPoint x: 526, endPoint y: 243, distance: 29.2
click at [526, 240] on td "202408838" at bounding box center [546, 233] width 87 height 13
copy span "202408838"
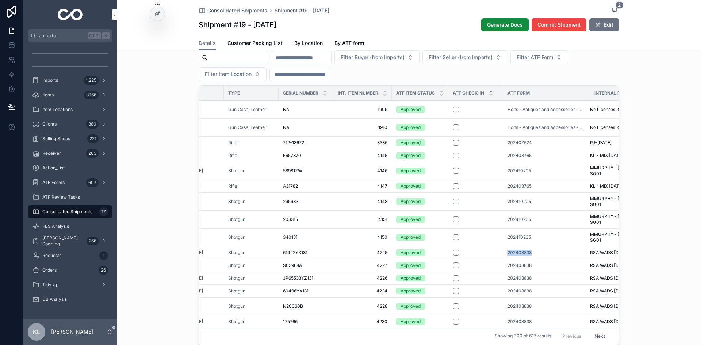
scroll to position [489, 0]
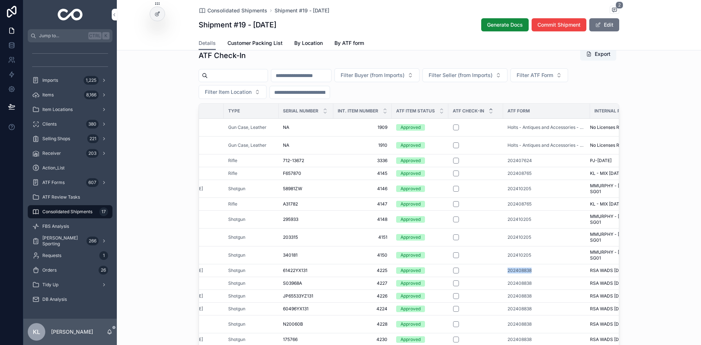
click at [568, 82] on button "Filter ATF Form" at bounding box center [539, 75] width 58 height 14
type input "*********"
click at [549, 114] on span "202408838" at bounding box center [542, 114] width 30 height 7
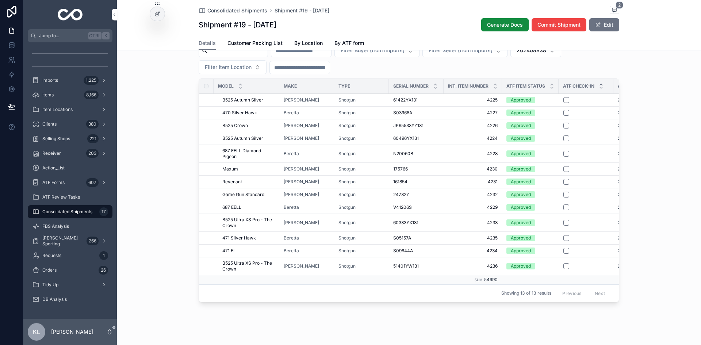
scroll to position [539, 0]
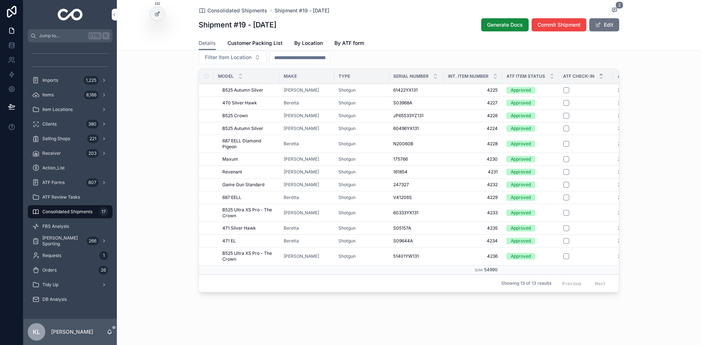
click at [566, 253] on div "scrollable content" at bounding box center [585, 256] width 45 height 6
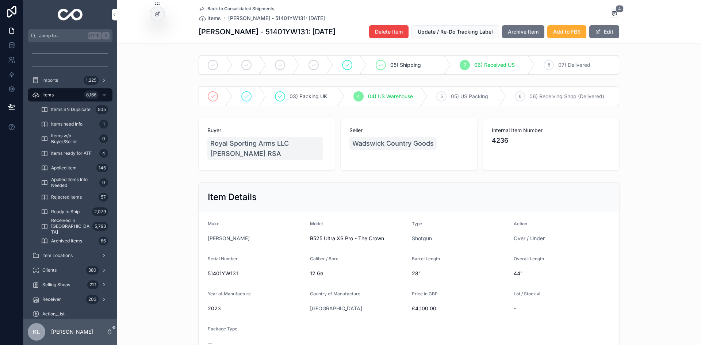
click at [199, 6] on icon "scrollable content" at bounding box center [202, 9] width 6 height 6
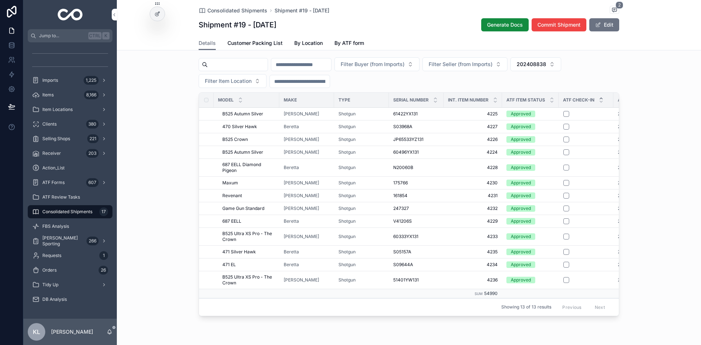
scroll to position [511, 0]
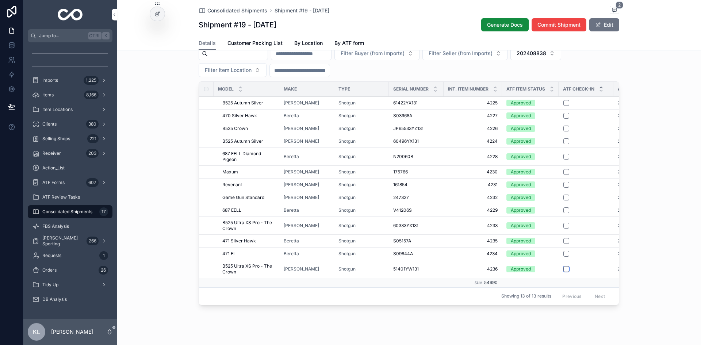
click at [564, 272] on button "scrollable content" at bounding box center [566, 269] width 6 height 6
click at [565, 257] on button "scrollable content" at bounding box center [566, 254] width 6 height 6
click at [563, 244] on button "scrollable content" at bounding box center [566, 241] width 6 height 6
click at [563, 228] on button "scrollable content" at bounding box center [566, 226] width 6 height 6
click at [564, 213] on button "scrollable content" at bounding box center [566, 210] width 6 height 6
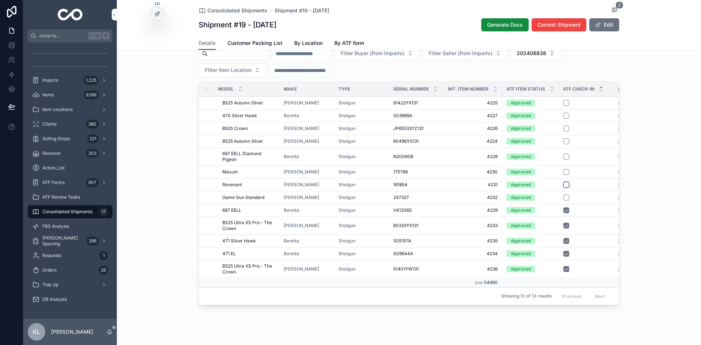
click at [564, 188] on button "scrollable content" at bounding box center [566, 185] width 6 height 6
click at [564, 175] on button "scrollable content" at bounding box center [566, 172] width 6 height 6
click at [564, 160] on button "scrollable content" at bounding box center [566, 157] width 6 height 6
click at [565, 144] on button "scrollable content" at bounding box center [566, 141] width 6 height 6
click at [565, 119] on button "scrollable content" at bounding box center [566, 116] width 6 height 6
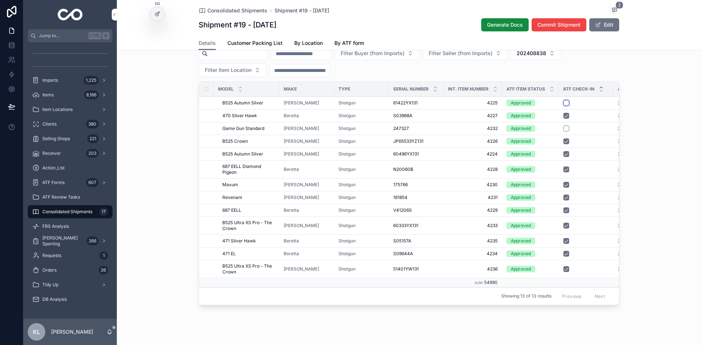
click at [564, 106] on button "scrollable content" at bounding box center [566, 103] width 6 height 6
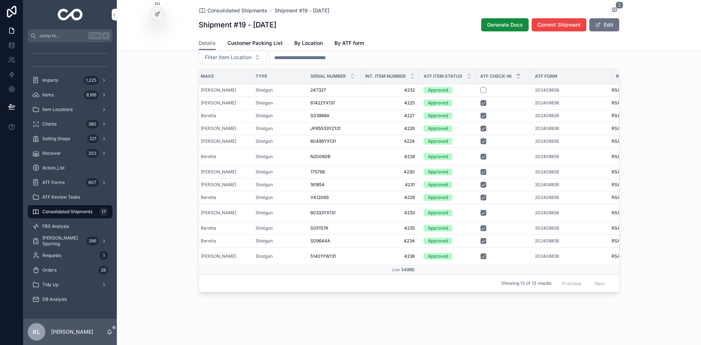
scroll to position [0, 90]
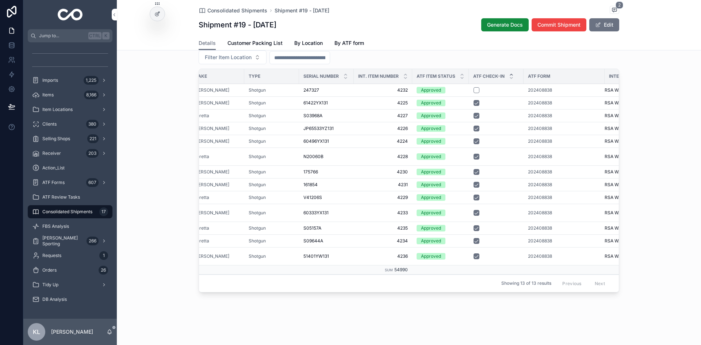
click at [538, 238] on span "202408838" at bounding box center [540, 241] width 24 height 6
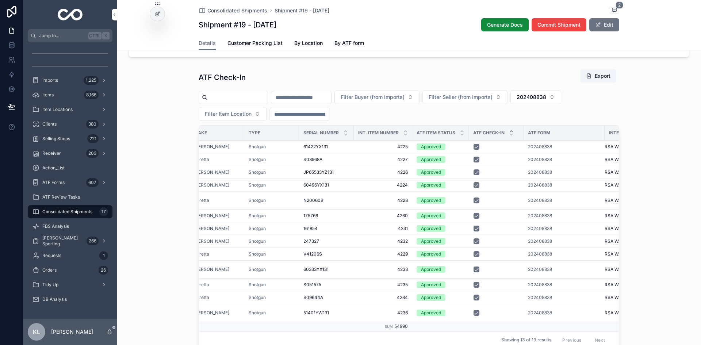
scroll to position [466, 0]
click at [546, 101] on span "202408838" at bounding box center [531, 97] width 30 height 7
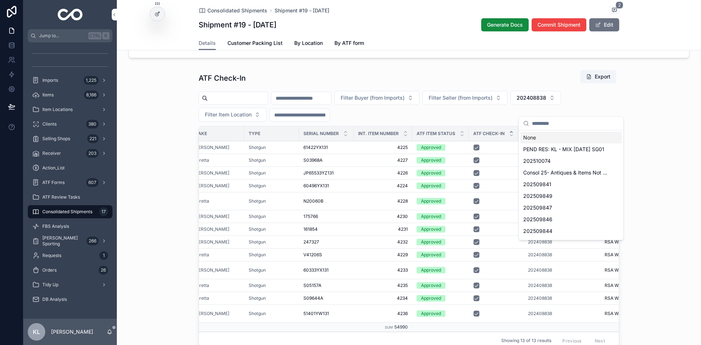
click at [530, 137] on div "None" at bounding box center [570, 138] width 101 height 12
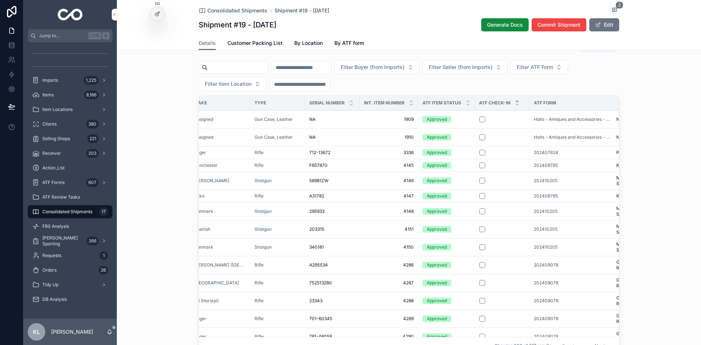
scroll to position [503, 0]
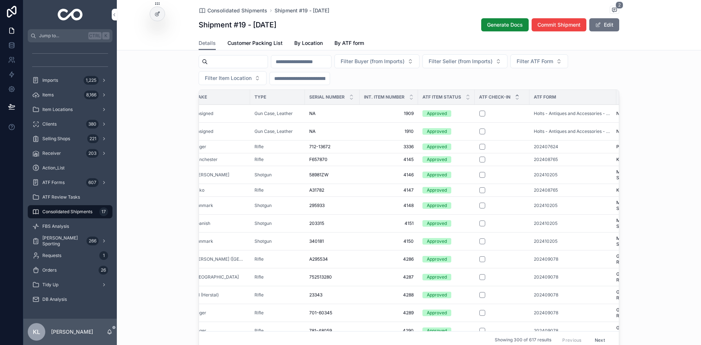
drag, startPoint x: 536, startPoint y: 103, endPoint x: 542, endPoint y: 108, distance: 8.0
click at [537, 103] on div "ATF Form" at bounding box center [572, 97] width 87 height 12
drag, startPoint x: 542, startPoint y: 108, endPoint x: 544, endPoint y: 113, distance: 4.9
click at [542, 100] on span "ATF Form" at bounding box center [545, 97] width 22 height 6
drag, startPoint x: 527, startPoint y: 216, endPoint x: 566, endPoint y: 215, distance: 39.4
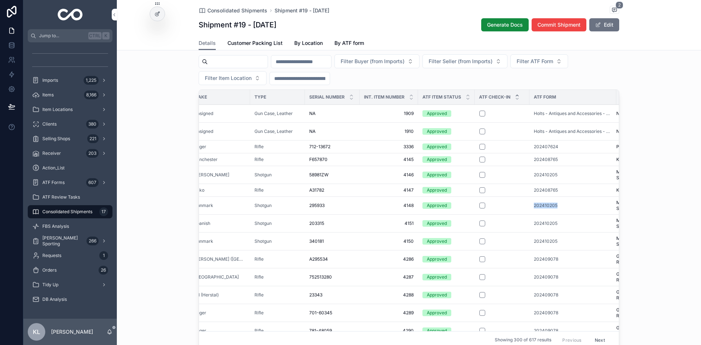
click at [566, 214] on td "202410205" at bounding box center [572, 205] width 87 height 18
copy span "202410205"
click at [553, 65] on span "Filter ATF Form" at bounding box center [534, 61] width 36 height 7
type input "*********"
click at [543, 103] on span "202410205" at bounding box center [541, 100] width 28 height 7
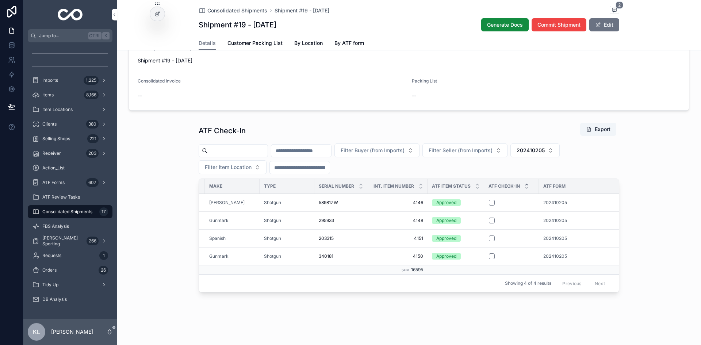
scroll to position [0, 130]
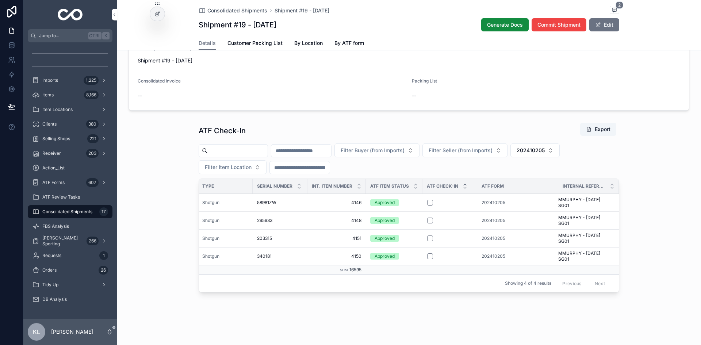
click at [495, 200] on span "202410205" at bounding box center [493, 203] width 24 height 6
click at [559, 149] on button "202410205" at bounding box center [534, 150] width 49 height 14
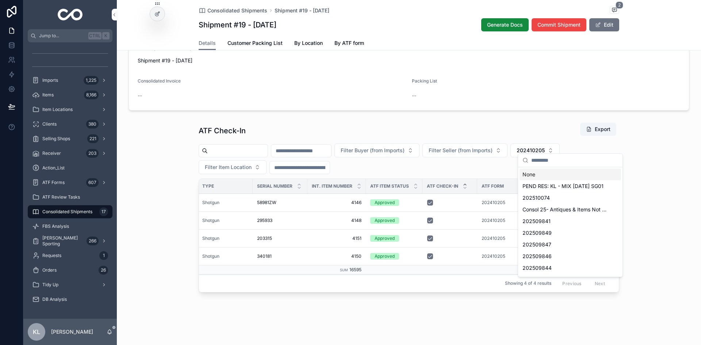
click at [536, 173] on div "None" at bounding box center [569, 175] width 101 height 12
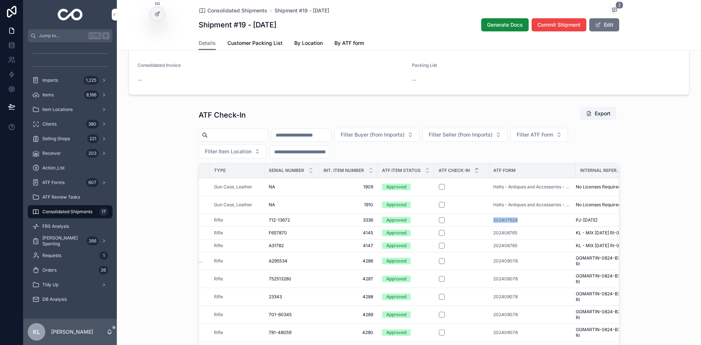
drag, startPoint x: 487, startPoint y: 232, endPoint x: 521, endPoint y: 233, distance: 33.6
click at [521, 226] on td "202407624" at bounding box center [532, 220] width 87 height 13
copy span "202407624"
click at [553, 138] on span "Filter ATF Form" at bounding box center [534, 134] width 36 height 7
type input "*********"
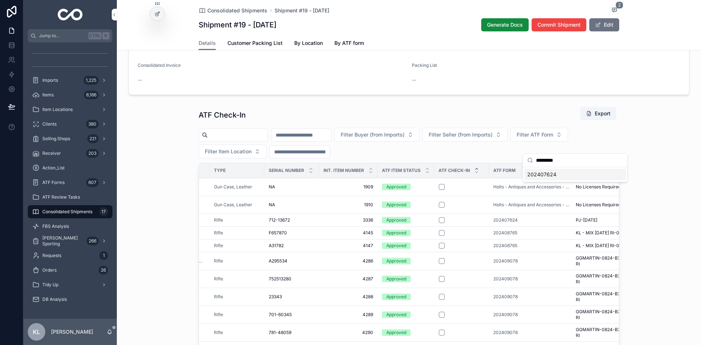
click at [564, 176] on div "202407624" at bounding box center [574, 175] width 101 height 12
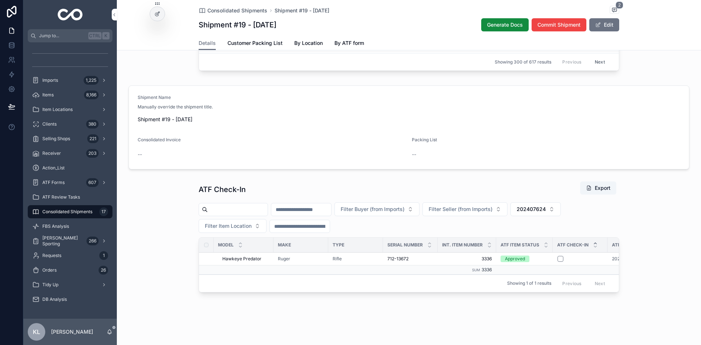
scroll to position [0, 124]
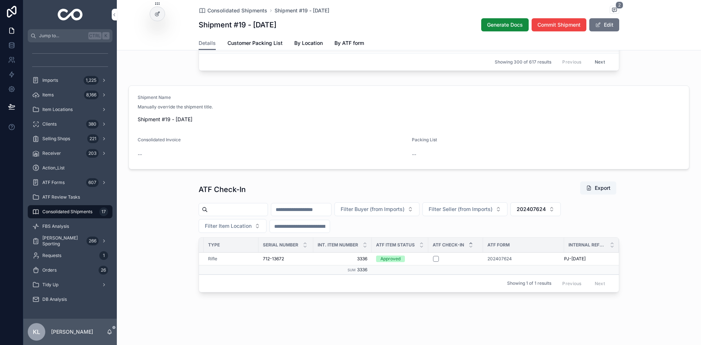
click at [561, 202] on button "202407624" at bounding box center [535, 209] width 50 height 14
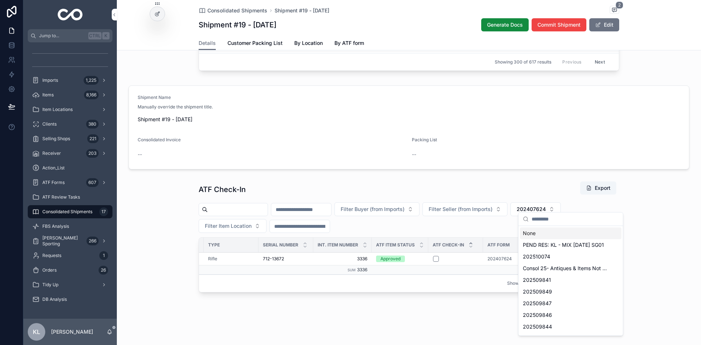
click at [526, 234] on div "None" at bounding box center [570, 233] width 101 height 12
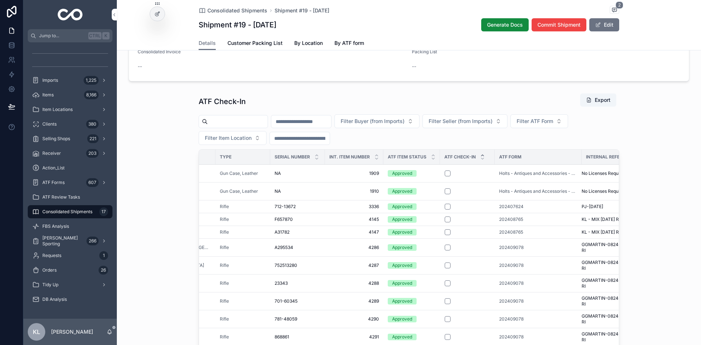
scroll to position [444, 0]
drag, startPoint x: 492, startPoint y: 227, endPoint x: 530, endPoint y: 229, distance: 38.7
click at [530, 225] on td "202408765" at bounding box center [538, 218] width 87 height 13
copy span "202408765"
click at [553, 124] on span "Filter ATF Form" at bounding box center [534, 120] width 36 height 7
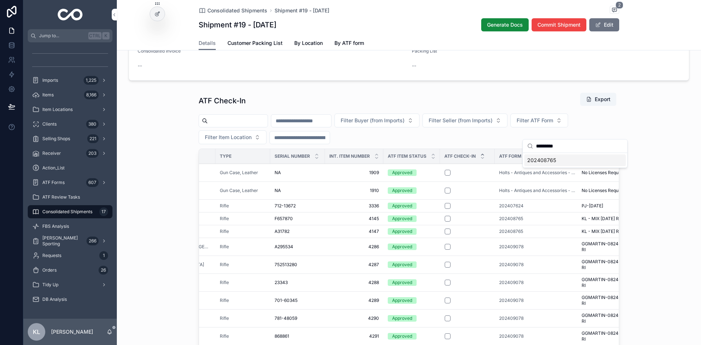
type input "*********"
click at [533, 164] on div "202408765" at bounding box center [574, 160] width 101 height 12
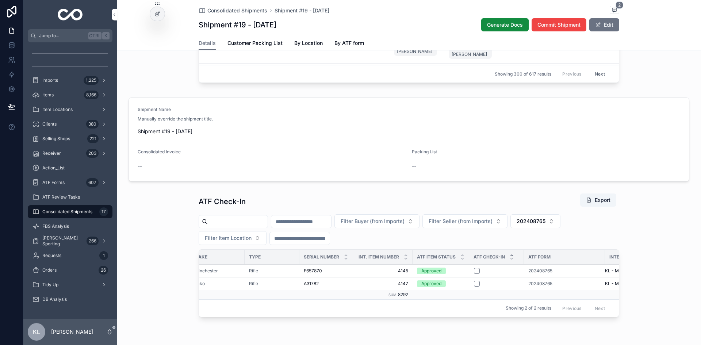
scroll to position [0, 80]
click at [534, 274] on span "202408765" at bounding box center [544, 271] width 24 height 6
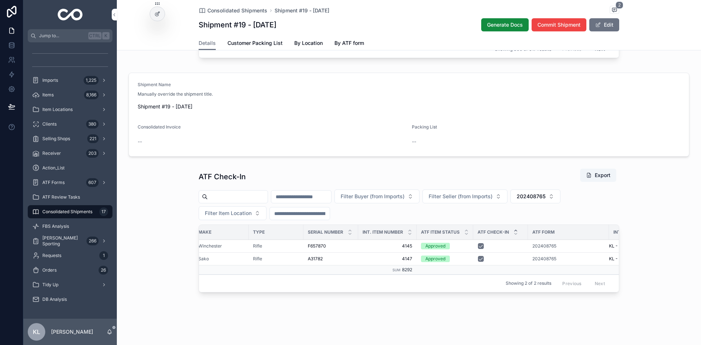
scroll to position [384, 0]
click at [545, 193] on span "202408765" at bounding box center [530, 196] width 29 height 7
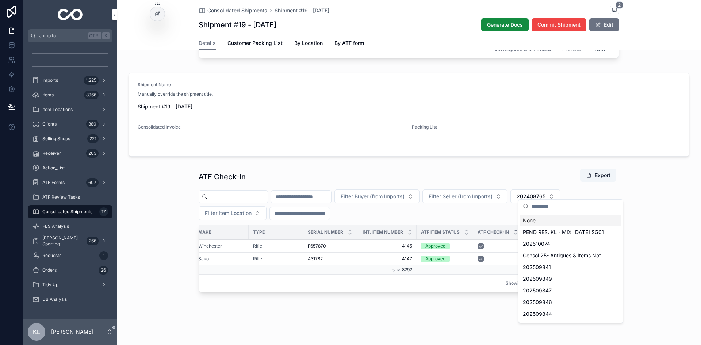
click at [534, 220] on div "None" at bounding box center [570, 221] width 101 height 12
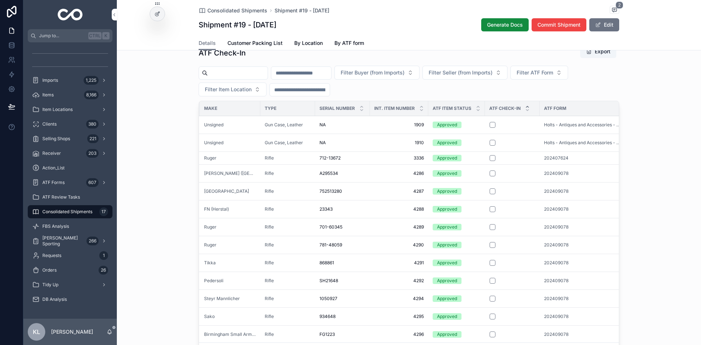
scroll to position [493, 0]
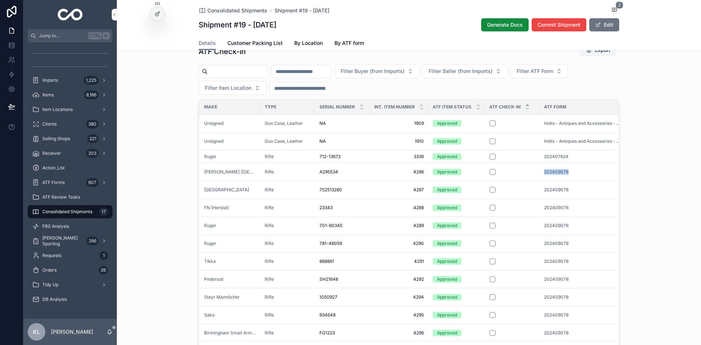
drag, startPoint x: 543, startPoint y: 182, endPoint x: 567, endPoint y: 180, distance: 24.1
click at [567, 180] on td "202409078" at bounding box center [582, 172] width 87 height 18
copy span "202409078"
click at [563, 78] on button "Filter ATF Form" at bounding box center [539, 71] width 58 height 14
type input "*********"
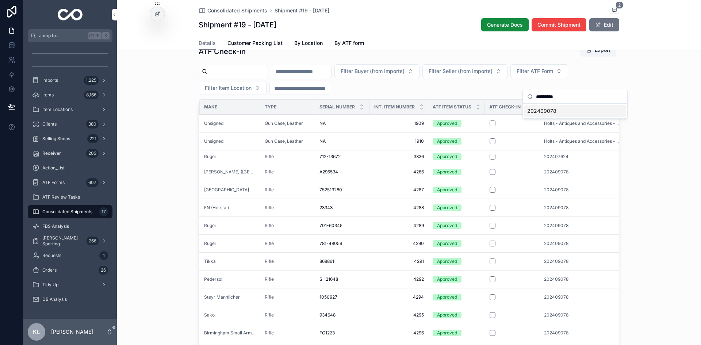
click at [554, 106] on div "202409078" at bounding box center [574, 111] width 101 height 12
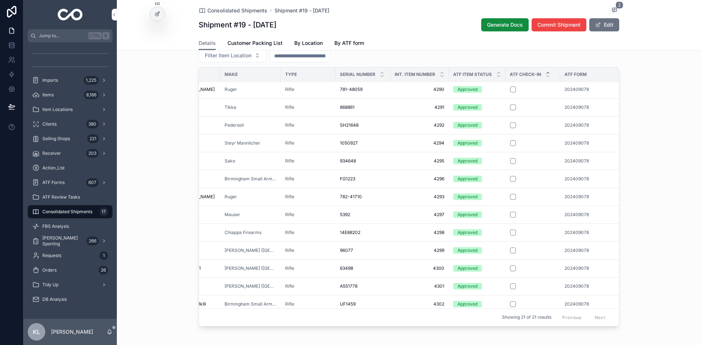
scroll to position [73, 81]
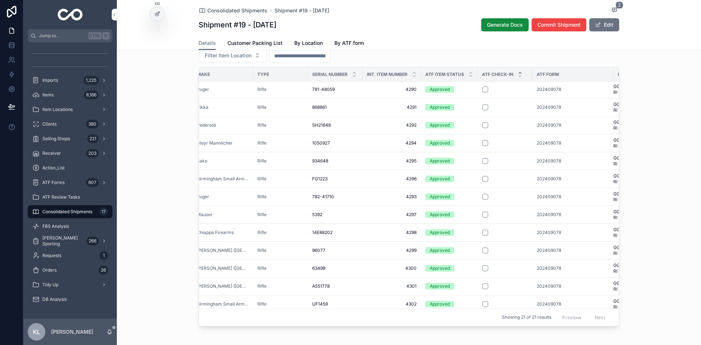
click at [544, 253] on span "202409078" at bounding box center [549, 250] width 24 height 6
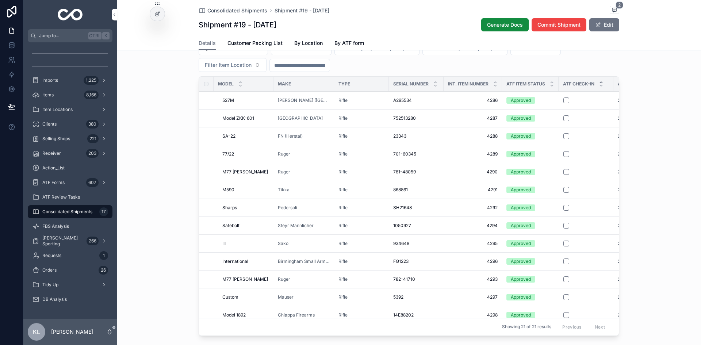
scroll to position [562, 0]
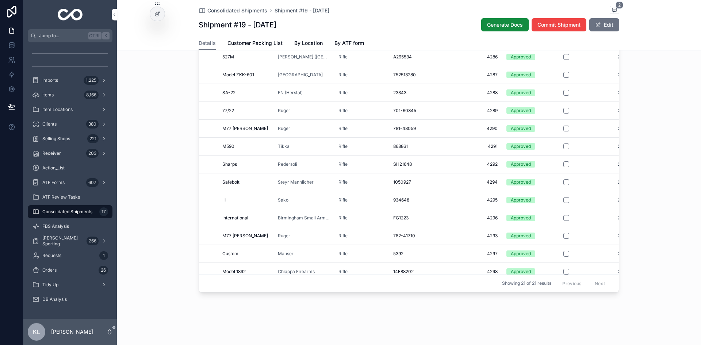
click at [657, 158] on div "ATF Check-In Export Filter Buyer (from Imports) Filter Seller (from Imports) 20…" at bounding box center [409, 136] width 584 height 324
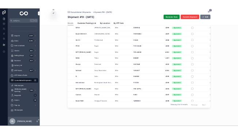
scroll to position [164, 0]
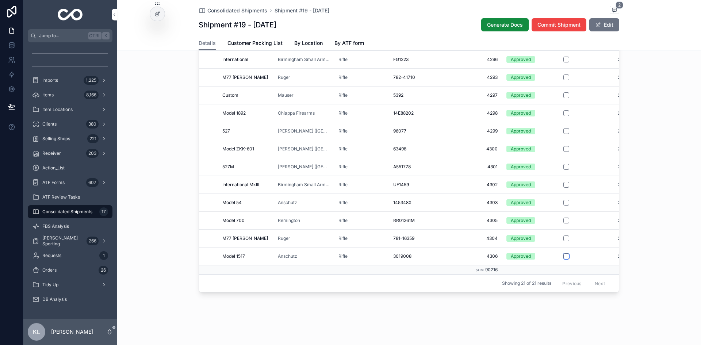
click at [565, 258] on button "scrollable content" at bounding box center [566, 256] width 6 height 6
click at [564, 241] on button "scrollable content" at bounding box center [566, 238] width 6 height 6
click at [565, 223] on button "scrollable content" at bounding box center [566, 221] width 6 height 6
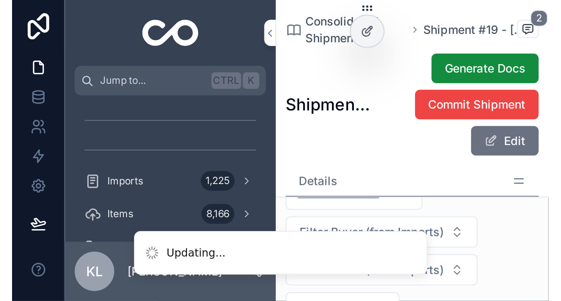
scroll to position [164, 0]
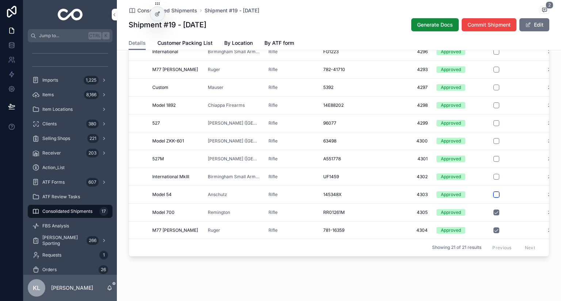
click at [493, 198] on button "scrollable content" at bounding box center [496, 195] width 6 height 6
click at [495, 180] on button "scrollable content" at bounding box center [496, 177] width 6 height 6
click at [493, 162] on button "scrollable content" at bounding box center [496, 159] width 6 height 6
click at [493, 144] on button "scrollable content" at bounding box center [496, 141] width 6 height 6
click at [494, 126] on button "scrollable content" at bounding box center [496, 123] width 6 height 6
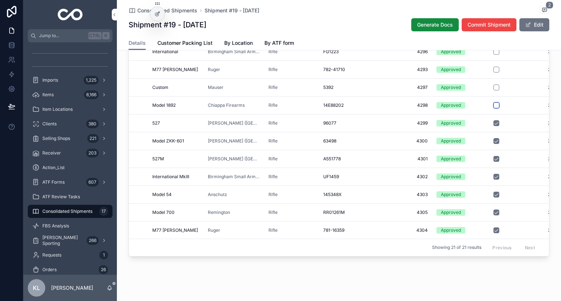
click at [493, 108] on button "scrollable content" at bounding box center [496, 106] width 6 height 6
click at [493, 91] on button "scrollable content" at bounding box center [496, 88] width 6 height 6
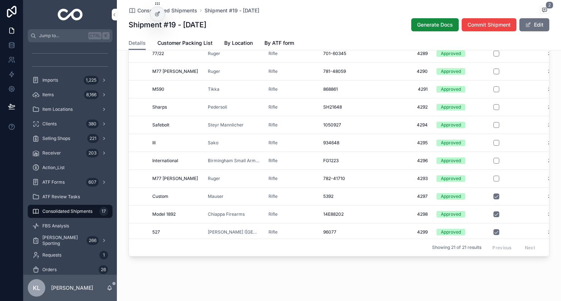
scroll to position [54, 0]
click at [495, 182] on button "scrollable content" at bounding box center [496, 179] width 6 height 6
click at [494, 164] on button "scrollable content" at bounding box center [496, 161] width 6 height 6
click at [493, 146] on button "scrollable content" at bounding box center [496, 144] width 6 height 6
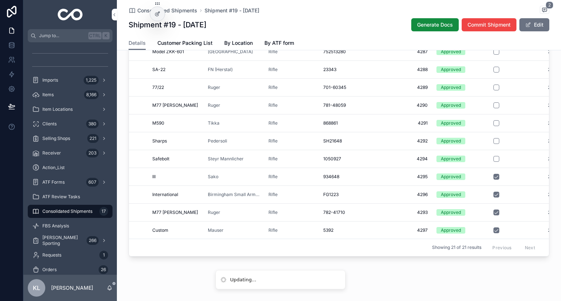
scroll to position [18, 0]
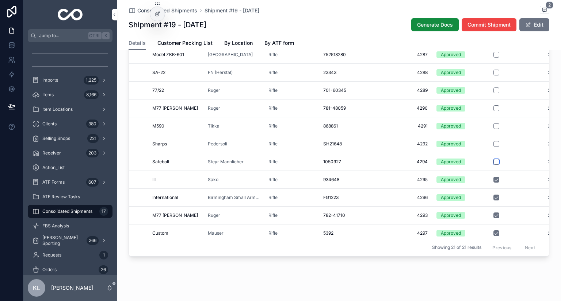
click at [495, 165] on button "scrollable content" at bounding box center [496, 162] width 6 height 6
click at [493, 147] on button "scrollable content" at bounding box center [496, 144] width 6 height 6
click at [493, 129] on button "scrollable content" at bounding box center [496, 126] width 6 height 6
click at [495, 111] on button "scrollable content" at bounding box center [496, 108] width 6 height 6
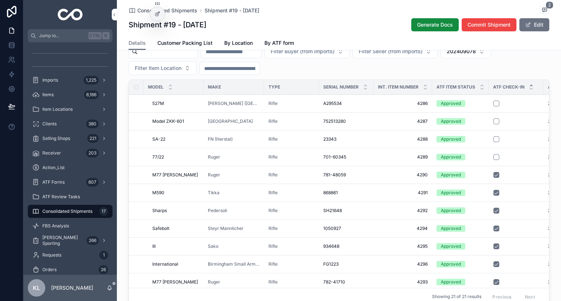
scroll to position [493, 0]
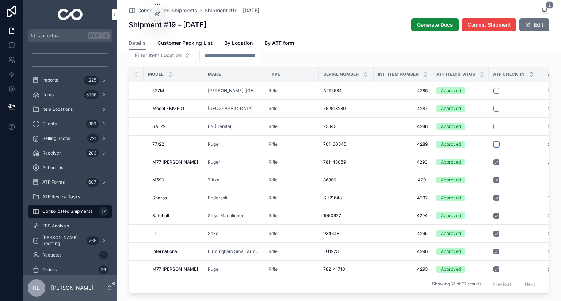
click at [493, 147] on button "scrollable content" at bounding box center [496, 145] width 6 height 6
click at [493, 130] on button "scrollable content" at bounding box center [496, 127] width 6 height 6
click at [497, 94] on div "scrollable content" at bounding box center [515, 91] width 45 height 6
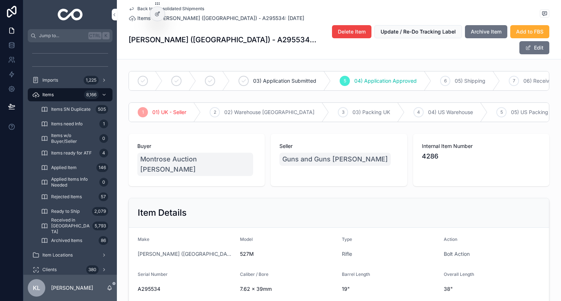
click at [124, 8] on div "Back to Consolidated Shipments Items Ceska Zbrojovka (CZ) - A295534: 05.08.2024…" at bounding box center [339, 29] width 444 height 59
click at [130, 9] on icon "scrollable content" at bounding box center [132, 9] width 4 height 3
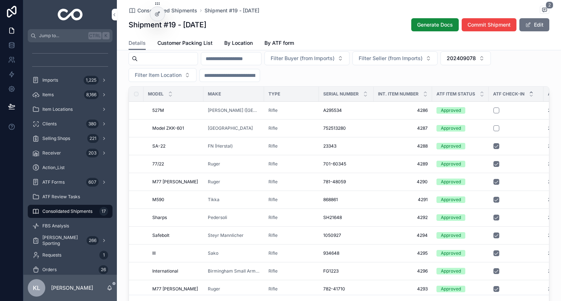
scroll to position [474, 0]
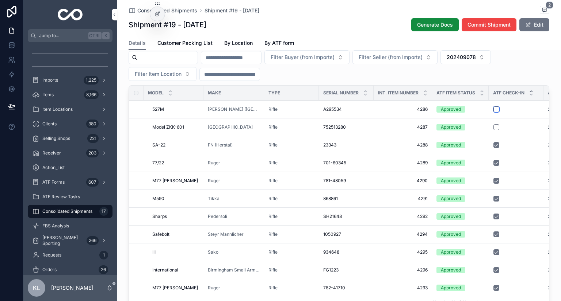
click at [493, 112] on button "scrollable content" at bounding box center [496, 110] width 6 height 6
click at [495, 112] on button "scrollable content" at bounding box center [496, 110] width 6 height 6
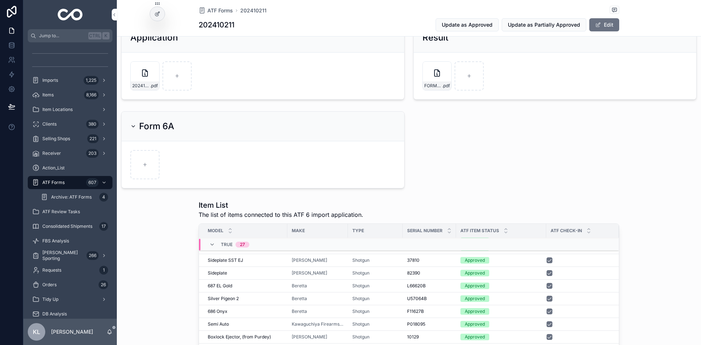
scroll to position [120, 0]
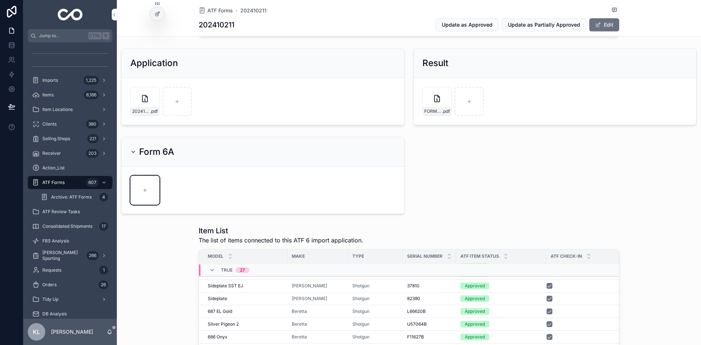
click at [149, 187] on div "scrollable content" at bounding box center [144, 190] width 29 height 29
type input "**********"
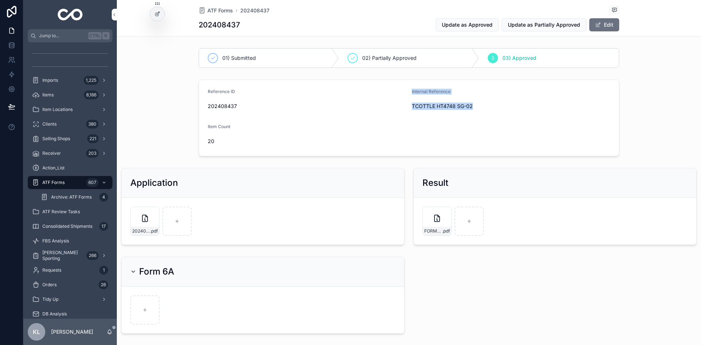
drag, startPoint x: 403, startPoint y: 104, endPoint x: 470, endPoint y: 108, distance: 67.7
click at [470, 108] on form "Reference ID 202408437 Internal Reference TCOTTLE HT4748 SG-02 Item Count 20" at bounding box center [409, 118] width 420 height 76
click at [491, 108] on span "TCOTTLE HT4748 SG-02" at bounding box center [511, 106] width 198 height 7
drag, startPoint x: 409, startPoint y: 107, endPoint x: 489, endPoint y: 111, distance: 80.4
click at [489, 111] on div "TCOTTLE HT4748 SG-02" at bounding box center [511, 106] width 198 height 12
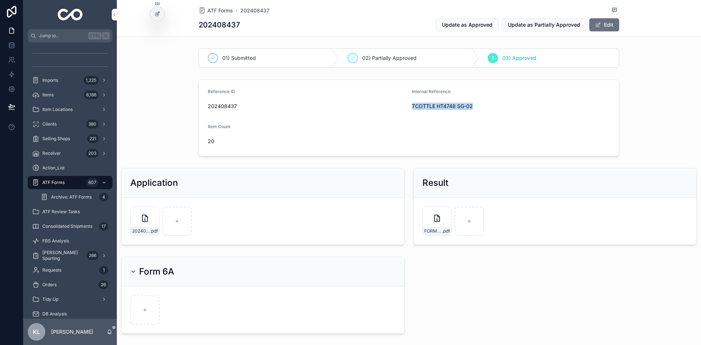
copy span "TCOTTLE HT4748 SG-02"
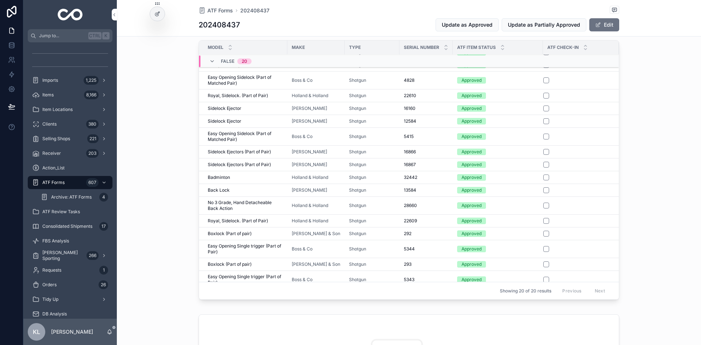
scroll to position [66, 0]
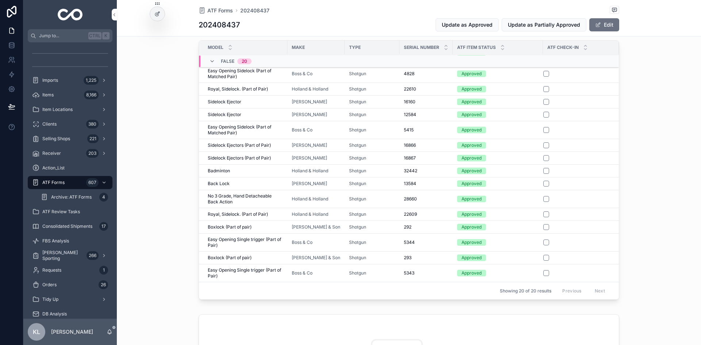
click at [324, 241] on div "Boss & Co" at bounding box center [316, 242] width 49 height 6
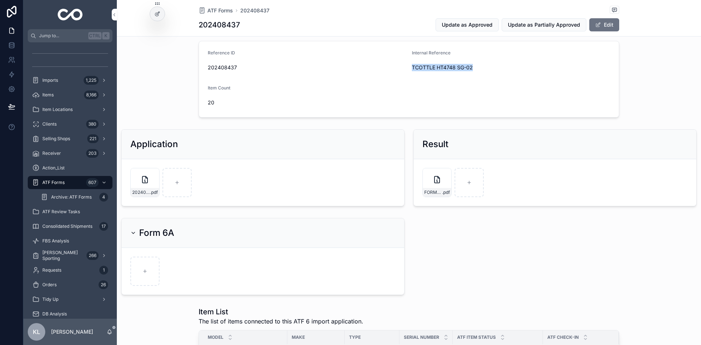
scroll to position [36, 0]
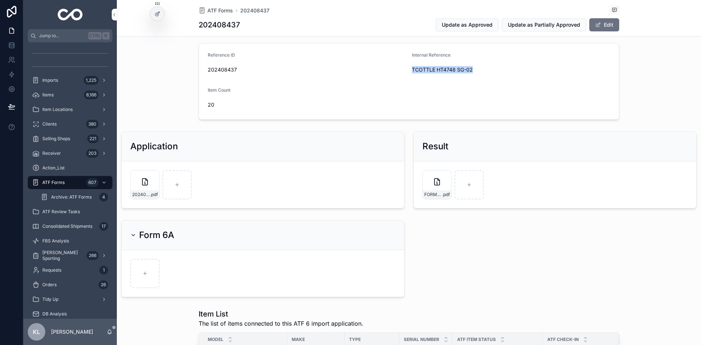
copy span "TCOTTLE HT4748 SG-02"
click at [307, 241] on div "Form 6A" at bounding box center [263, 235] width 283 height 30
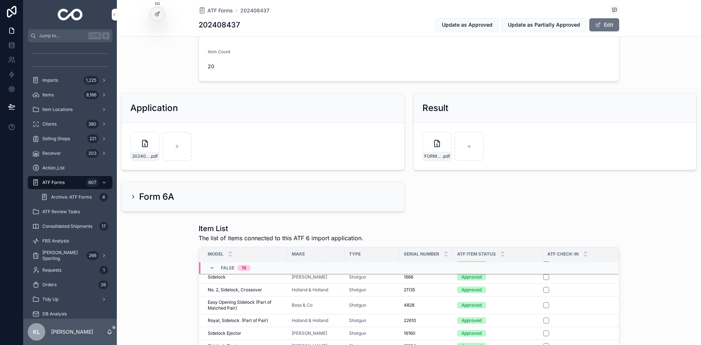
scroll to position [73, 0]
click at [134, 199] on icon "scrollable content" at bounding box center [133, 199] width 6 height 6
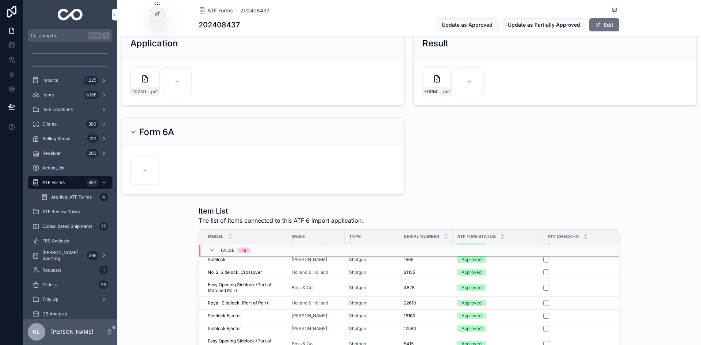
scroll to position [146, 0]
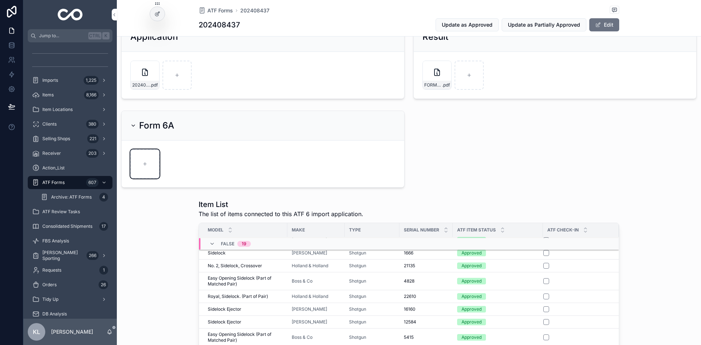
click at [141, 164] on div "scrollable content" at bounding box center [144, 163] width 29 height 29
click at [135, 165] on div "scrollable content" at bounding box center [144, 163] width 29 height 29
type input "**********"
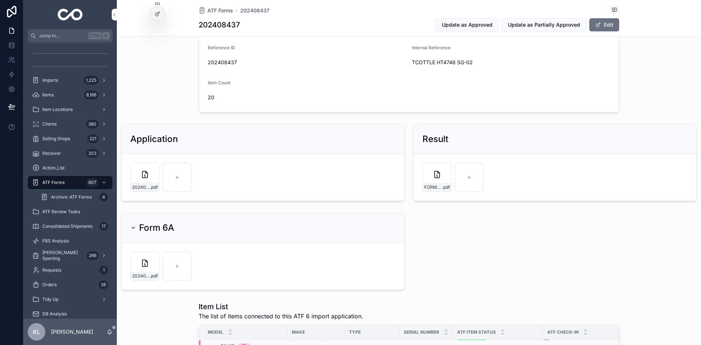
scroll to position [0, 0]
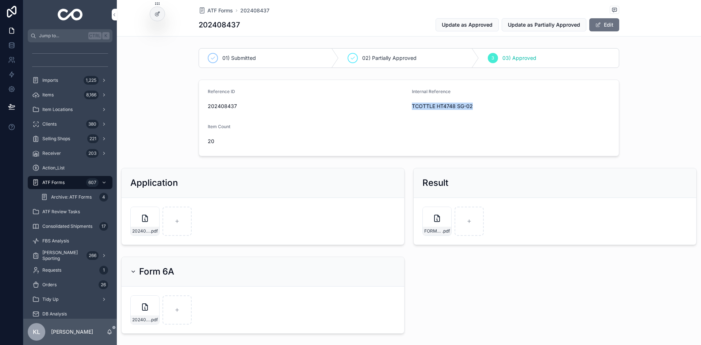
drag, startPoint x: 410, startPoint y: 108, endPoint x: 488, endPoint y: 111, distance: 78.5
click at [488, 111] on div "TCOTTLE HT4748 SG-02" at bounding box center [511, 106] width 198 height 12
copy span "TCOTTLE HT4748 SG-02"
click at [221, 108] on span "202408437" at bounding box center [307, 106] width 198 height 7
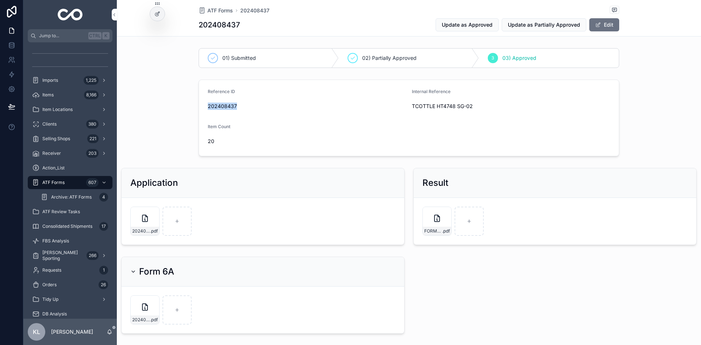
copy span "202408437"
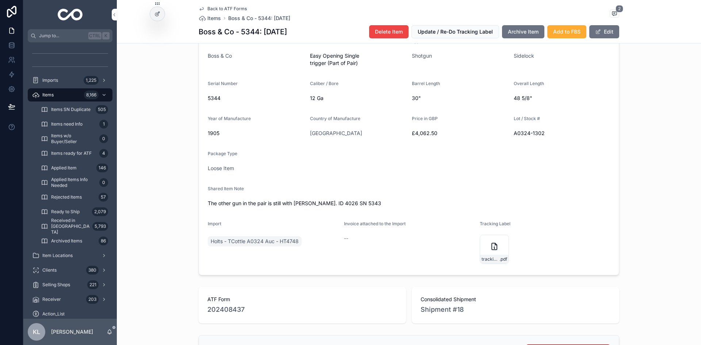
scroll to position [328, 0]
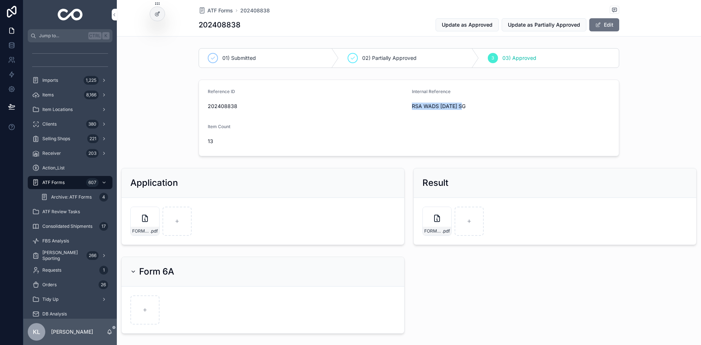
drag, startPoint x: 410, startPoint y: 107, endPoint x: 477, endPoint y: 107, distance: 67.2
click at [477, 107] on span "RSA WADS [DATE] SG" at bounding box center [511, 106] width 198 height 7
copy span "RSA WADS [DATE] SG"
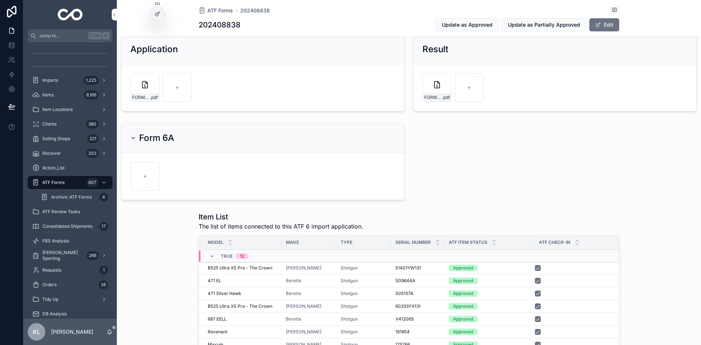
scroll to position [146, 0]
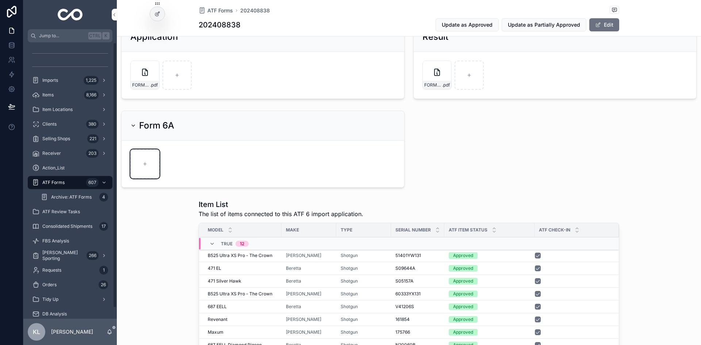
click at [141, 166] on div "scrollable content" at bounding box center [144, 163] width 29 height 29
type input "**********"
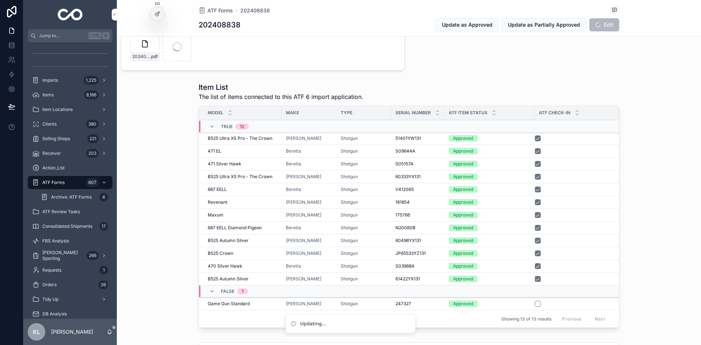
scroll to position [292, 0]
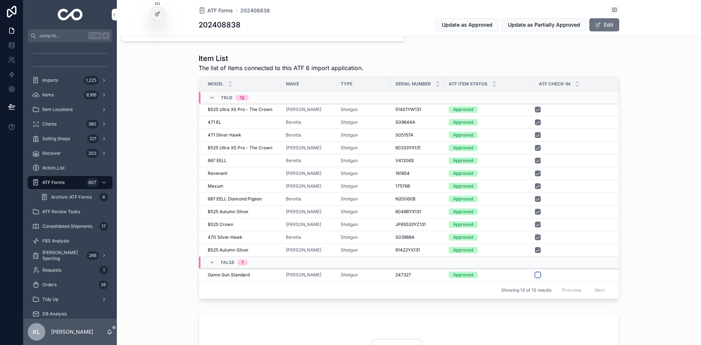
drag, startPoint x: 536, startPoint y: 274, endPoint x: 576, endPoint y: 274, distance: 39.8
click at [535, 275] on button "scrollable content" at bounding box center [538, 275] width 6 height 6
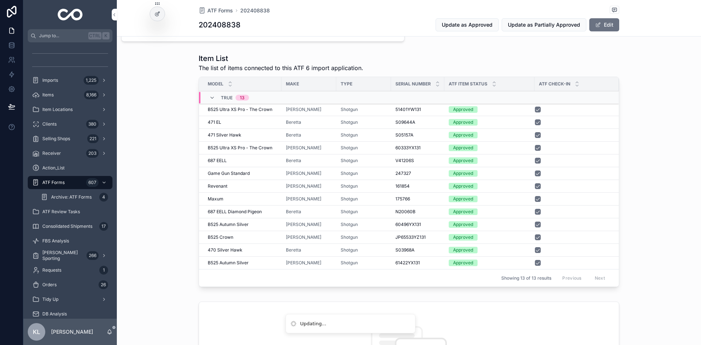
click at [674, 219] on div "Item List The list of items connected to this ATF 6 import application. Model M…" at bounding box center [409, 171] width 584 height 242
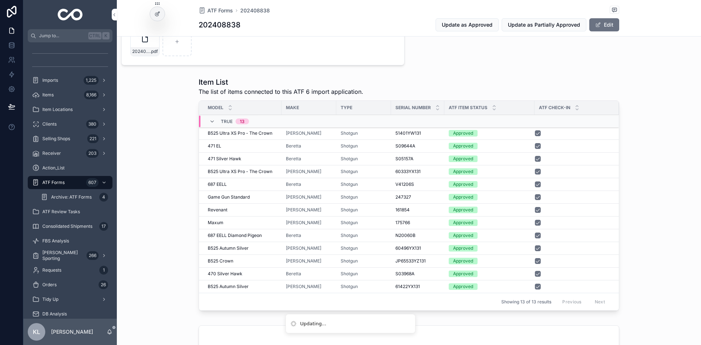
scroll to position [255, 0]
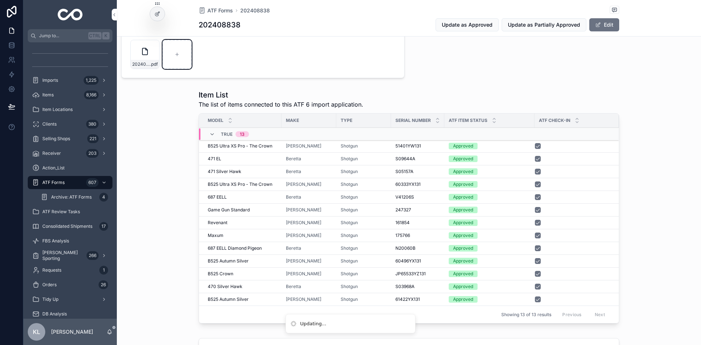
click at [176, 50] on div "scrollable content" at bounding box center [176, 54] width 29 height 29
type input "**********"
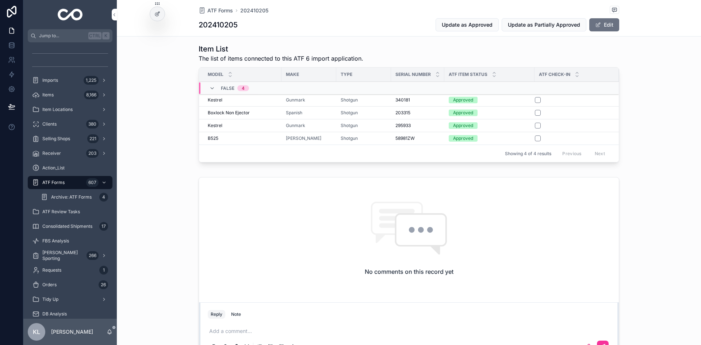
scroll to position [310, 0]
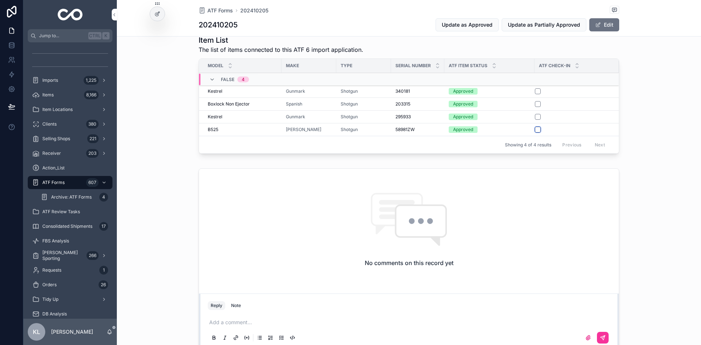
click at [535, 129] on button "scrollable content" at bounding box center [538, 130] width 6 height 6
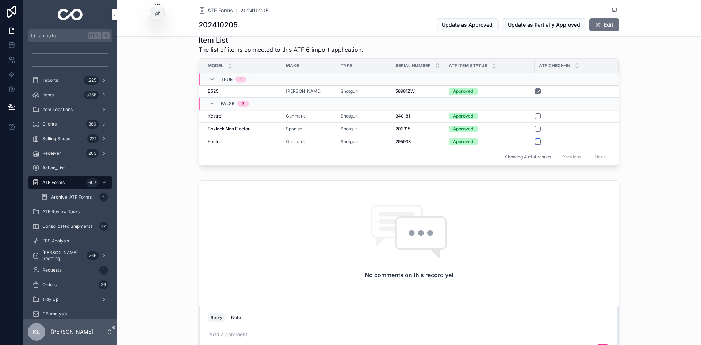
click at [535, 141] on button "scrollable content" at bounding box center [538, 142] width 6 height 6
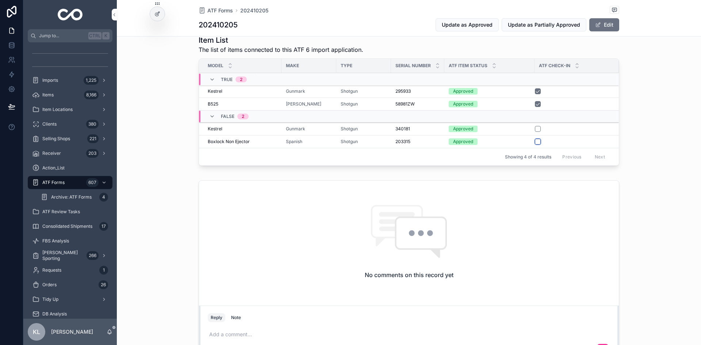
click at [535, 140] on button "scrollable content" at bounding box center [538, 142] width 6 height 6
click at [536, 142] on button "scrollable content" at bounding box center [538, 142] width 6 height 6
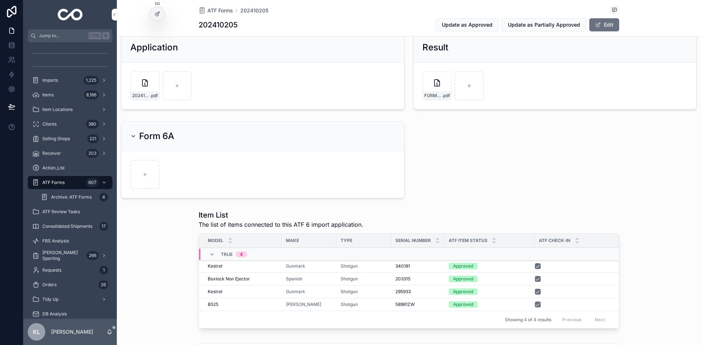
scroll to position [128, 0]
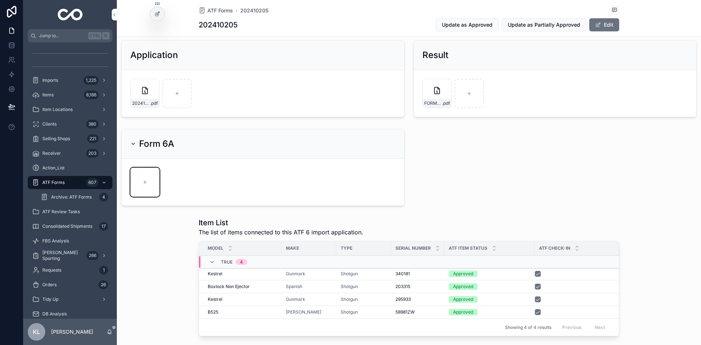
click at [146, 179] on div "scrollable content" at bounding box center [144, 182] width 29 height 29
type input "**********"
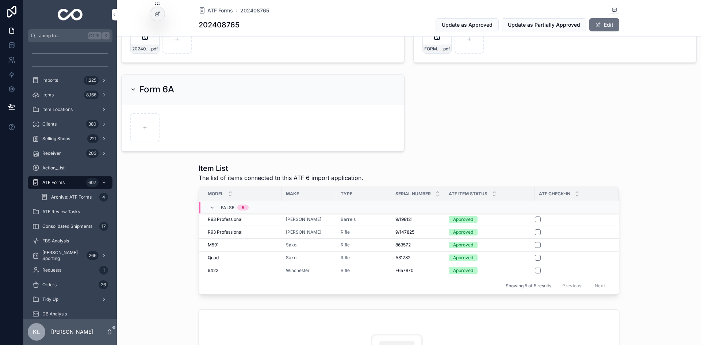
scroll to position [182, 0]
click at [536, 233] on button "scrollable content" at bounding box center [538, 232] width 6 height 6
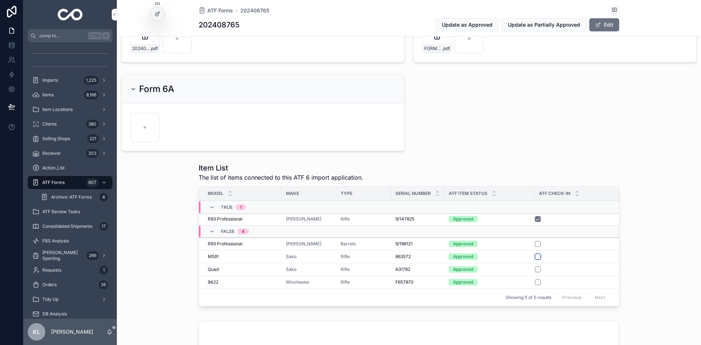
click at [535, 257] on button "scrollable content" at bounding box center [538, 257] width 6 height 6
click at [536, 269] on button "scrollable content" at bounding box center [538, 269] width 6 height 6
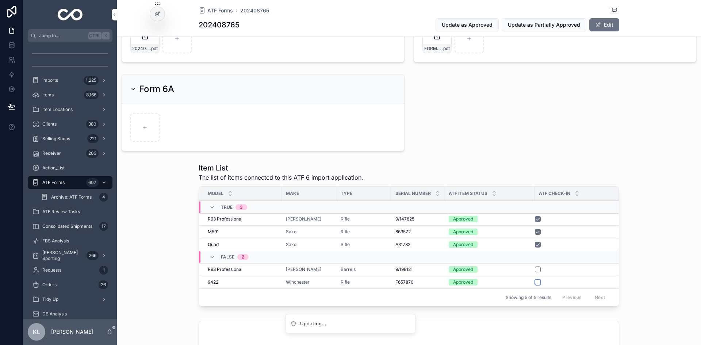
click at [536, 281] on button "scrollable content" at bounding box center [538, 282] width 6 height 6
click at [535, 283] on button "scrollable content" at bounding box center [538, 282] width 6 height 6
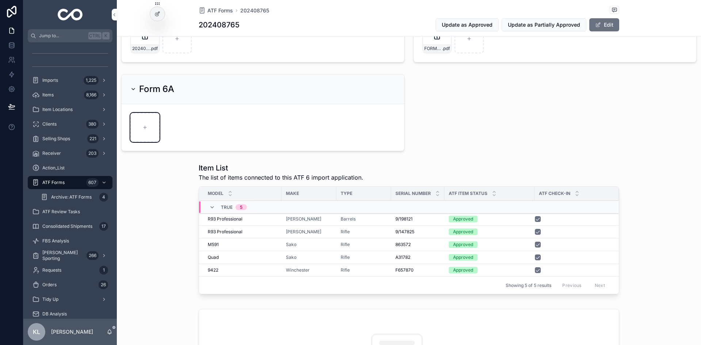
click at [138, 132] on div "scrollable content" at bounding box center [144, 127] width 29 height 29
type input "**********"
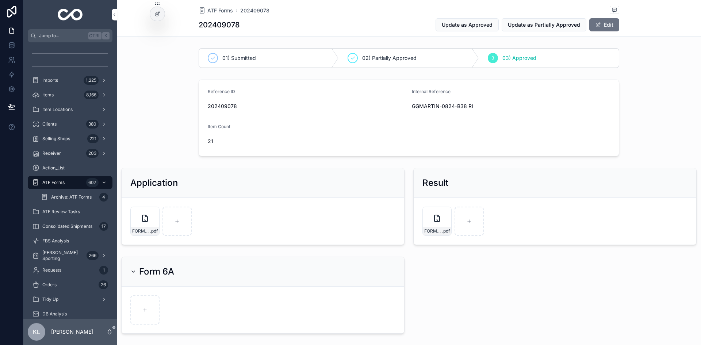
click at [366, 101] on div "202409078" at bounding box center [307, 106] width 198 height 12
click at [428, 108] on span "GGMARTIN-0824-B38 RI" at bounding box center [511, 106] width 198 height 7
drag, startPoint x: 406, startPoint y: 108, endPoint x: 474, endPoint y: 109, distance: 68.3
click at [474, 109] on form "Reference ID 202409078 Internal Reference GGMARTIN-0824-B38 RI Item Count 21" at bounding box center [409, 118] width 420 height 76
click at [475, 109] on span "GGMARTIN-0824-B38 RI" at bounding box center [511, 106] width 198 height 7
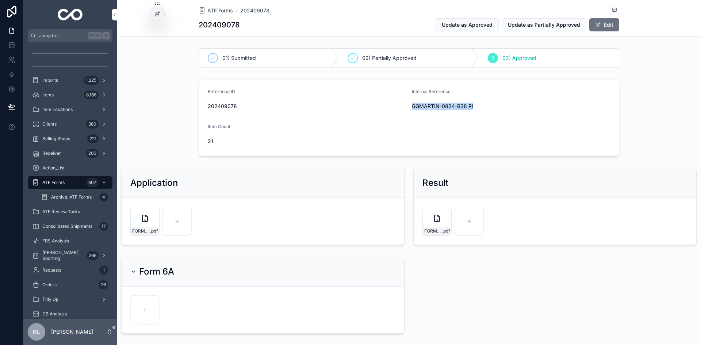
drag, startPoint x: 410, startPoint y: 107, endPoint x: 474, endPoint y: 108, distance: 63.9
click at [474, 108] on span "GGMARTIN-0824-B38 RI" at bounding box center [511, 106] width 198 height 7
copy span "GGMARTIN-0824-B38 RI"
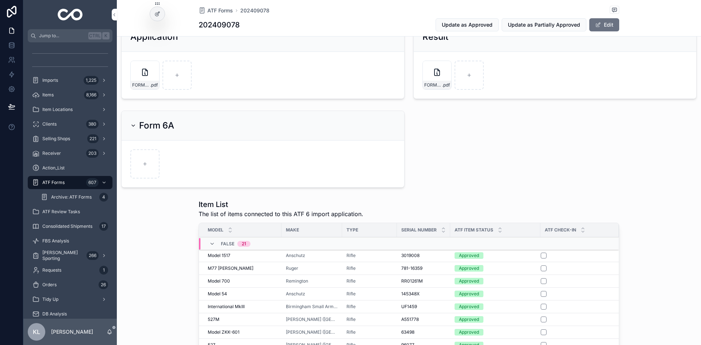
scroll to position [146, 0]
click at [456, 153] on div "01) Submitted 02) Partially Approved 3 03) Approved Reference ID 202409078 Inte…" at bounding box center [409, 290] width 584 height 782
click at [146, 158] on div "scrollable content" at bounding box center [144, 163] width 29 height 29
click at [155, 171] on div "scrollable content" at bounding box center [144, 163] width 29 height 29
click at [140, 158] on div "scrollable content" at bounding box center [144, 163] width 29 height 29
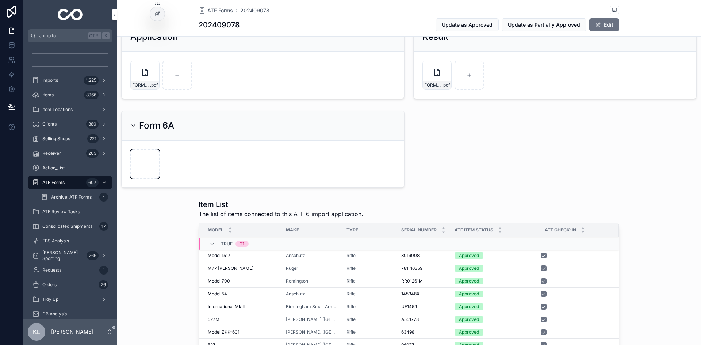
type input "**********"
click at [666, 176] on div "01) Submitted 02) Partially Approved 3 03) Approved Reference ID 202409078 Inte…" at bounding box center [409, 290] width 584 height 782
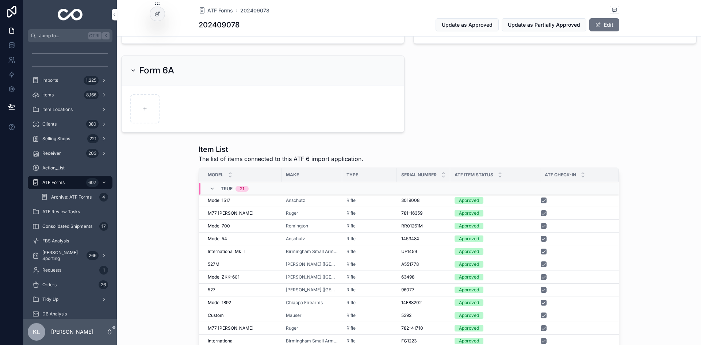
scroll to position [292, 0]
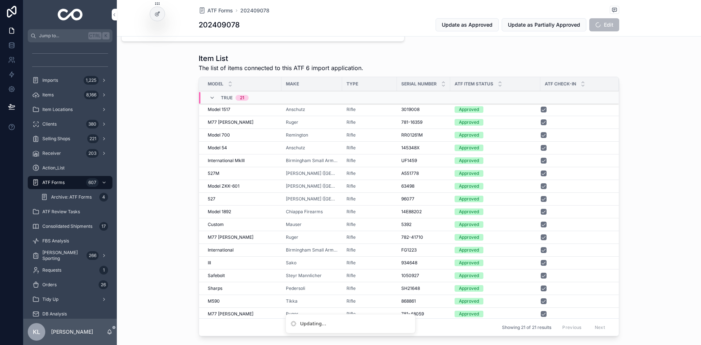
click at [679, 157] on div "Item List The list of items connected to this ATF 6 import application. Model M…" at bounding box center [409, 196] width 584 height 292
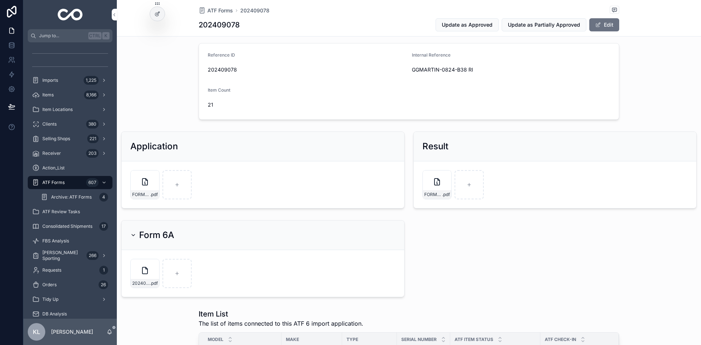
scroll to position [0, 0]
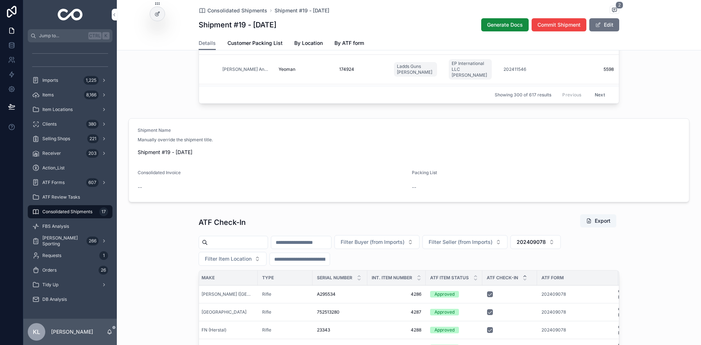
scroll to position [401, 0]
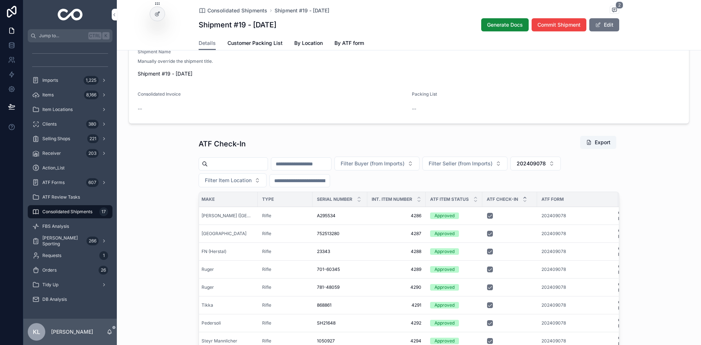
click at [560, 169] on button "202409078" at bounding box center [535, 164] width 50 height 14
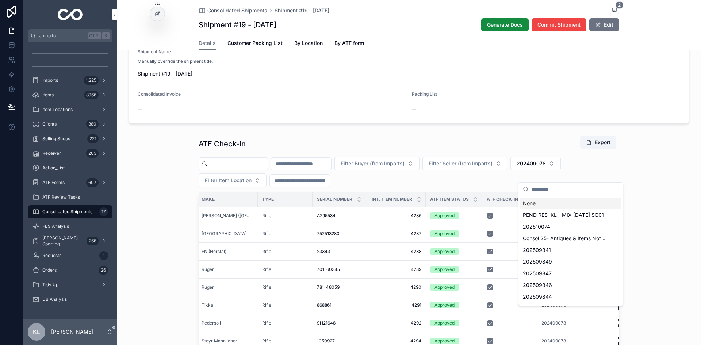
click at [535, 206] on div "None" at bounding box center [570, 203] width 101 height 12
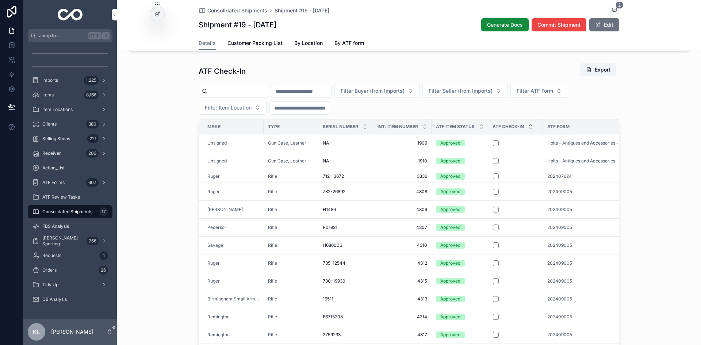
scroll to position [474, 0]
drag, startPoint x: 541, startPoint y: 203, endPoint x: 572, endPoint y: 202, distance: 30.3
click at [560, 200] on td "202409005" at bounding box center [586, 191] width 87 height 18
copy span "202409005"
click at [553, 94] on span "Filter ATF Form" at bounding box center [534, 90] width 36 height 7
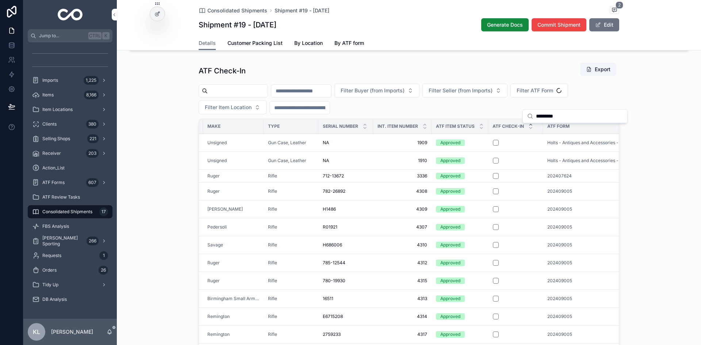
type input "*********"
click at [549, 132] on div "ATF Form" at bounding box center [586, 126] width 87 height 12
click at [553, 94] on span "Filter ATF Form" at bounding box center [534, 90] width 36 height 7
click at [544, 129] on span "202409005" at bounding box center [541, 130] width 29 height 7
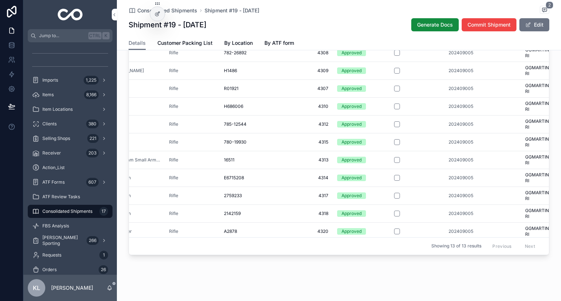
scroll to position [0, 135]
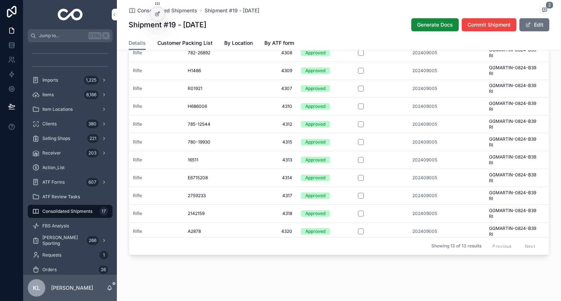
click at [419, 74] on span "202409005" at bounding box center [424, 71] width 25 height 6
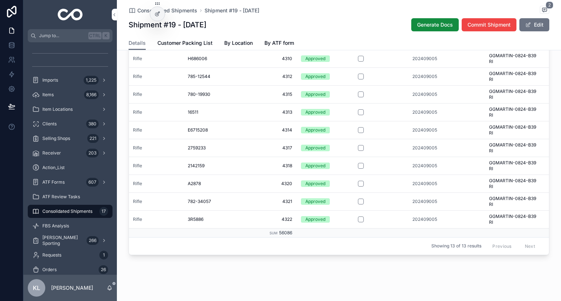
scroll to position [495, 0]
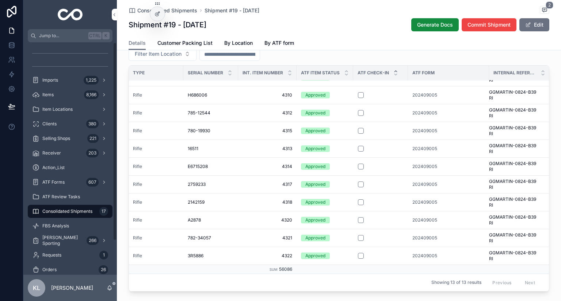
click at [359, 49] on div "Details Customer Packing List By Location By ATF form" at bounding box center [338, 43] width 420 height 14
click at [361, 56] on div "Filter Buyer (from Imports) Filter Seller (from Imports) 202409005 Filter Item …" at bounding box center [338, 45] width 420 height 31
click at [358, 259] on button "scrollable content" at bounding box center [361, 256] width 6 height 6
click at [359, 241] on button "scrollable content" at bounding box center [361, 238] width 6 height 6
click at [358, 223] on button "scrollable content" at bounding box center [361, 221] width 6 height 6
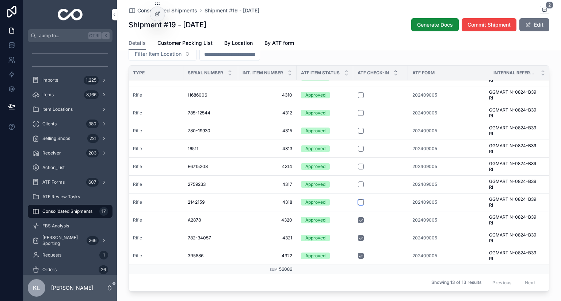
click at [358, 205] on button "scrollable content" at bounding box center [361, 203] width 6 height 6
click at [358, 188] on button "scrollable content" at bounding box center [361, 185] width 6 height 6
click at [358, 170] on button "scrollable content" at bounding box center [361, 167] width 6 height 6
click at [359, 152] on button "scrollable content" at bounding box center [361, 149] width 6 height 6
click at [358, 134] on button "scrollable content" at bounding box center [361, 131] width 6 height 6
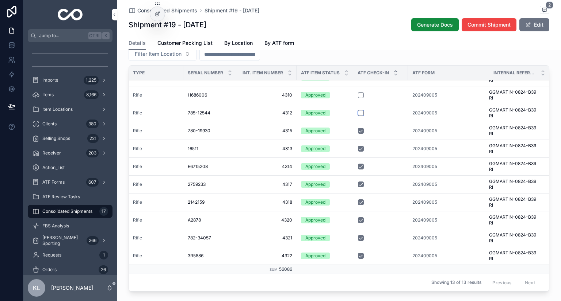
click at [359, 116] on button "scrollable content" at bounding box center [361, 113] width 6 height 6
click at [358, 98] on button "scrollable content" at bounding box center [361, 95] width 6 height 6
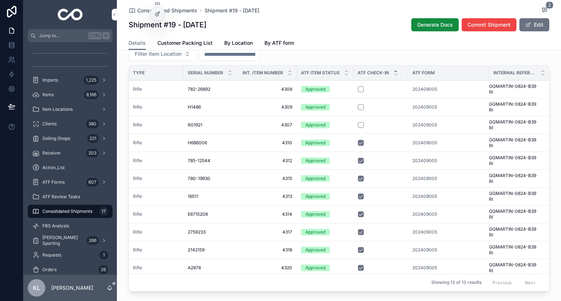
scroll to position [0, 135]
click at [358, 128] on button "scrollable content" at bounding box center [361, 125] width 6 height 6
click at [358, 110] on button "scrollable content" at bounding box center [361, 107] width 6 height 6
click at [360, 92] on button "scrollable content" at bounding box center [361, 90] width 6 height 6
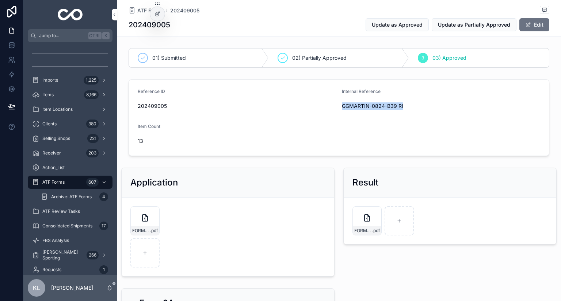
drag, startPoint x: 337, startPoint y: 107, endPoint x: 403, endPoint y: 105, distance: 65.7
click at [404, 105] on form "Reference ID 202409005 Internal Reference GGMARTIN-0824-B39 RI Item Count 13" at bounding box center [339, 118] width 420 height 76
copy span "GGMARTIN-0824-B39 RI"
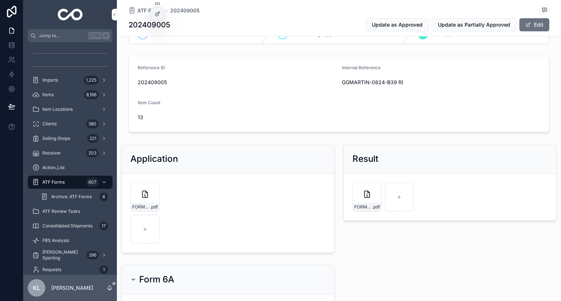
scroll to position [109, 0]
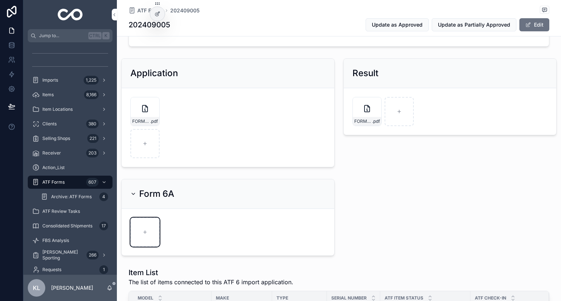
click at [145, 237] on div "scrollable content" at bounding box center [144, 232] width 29 height 29
type input "**********"
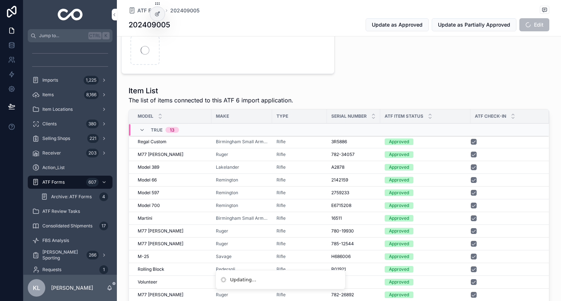
scroll to position [292, 0]
